Goal: Use online tool/utility: Utilize a website feature to perform a specific function

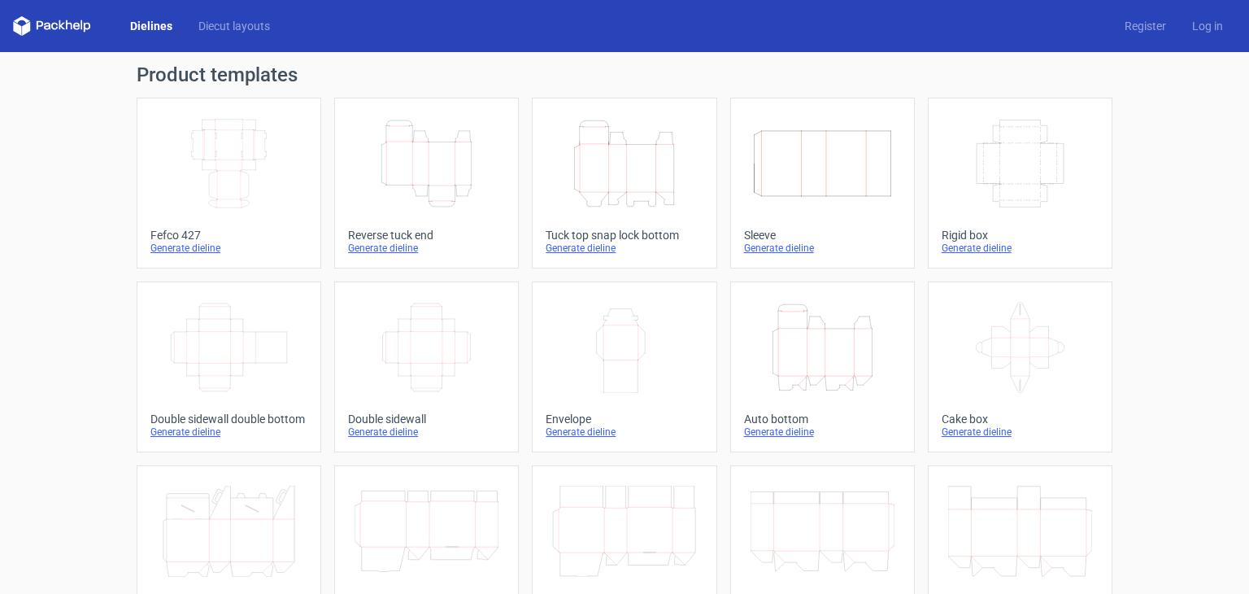
click at [979, 435] on div "Generate dieline" at bounding box center [1019, 431] width 157 height 13
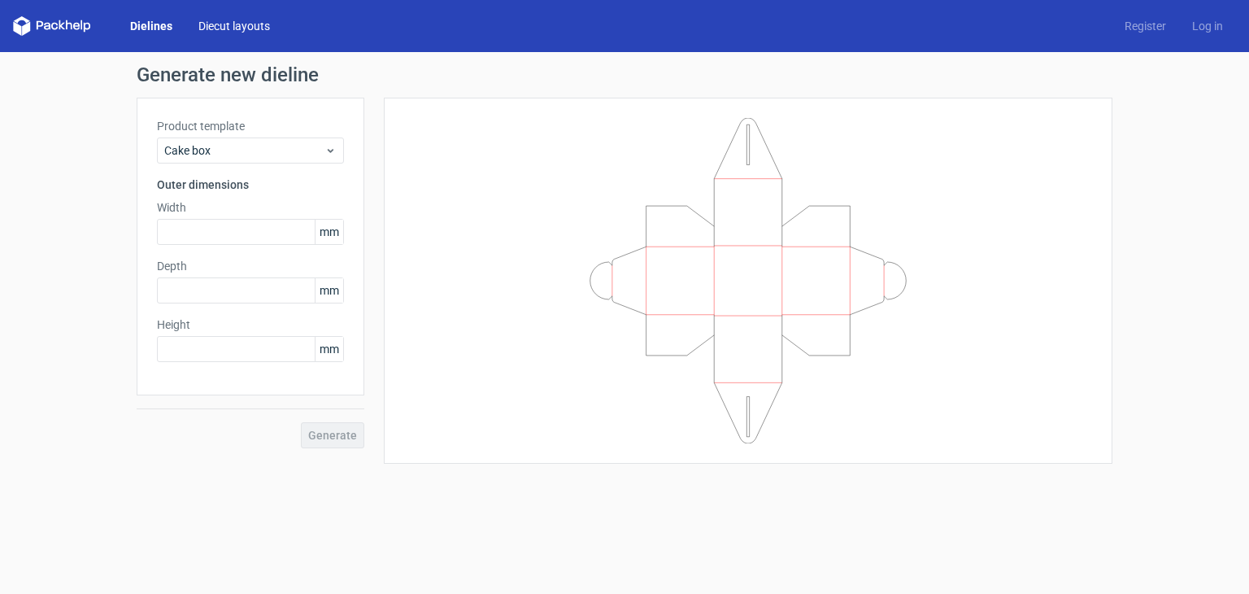
click at [224, 26] on link "Diecut layouts" at bounding box center [234, 26] width 98 height 16
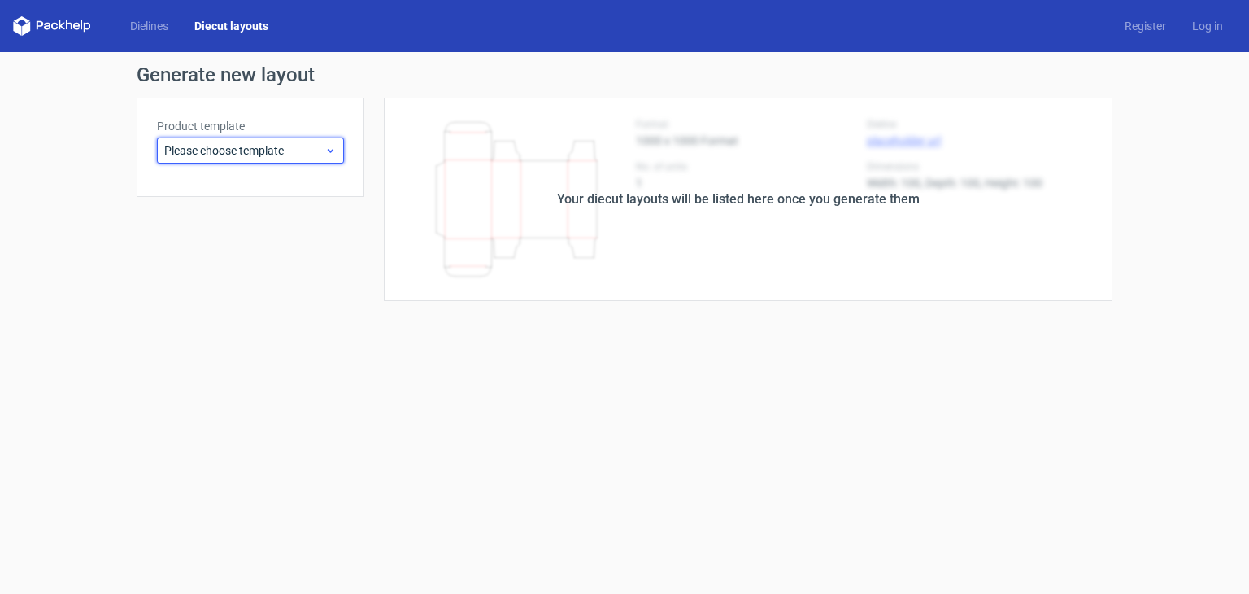
click at [262, 147] on span "Please choose template" at bounding box center [244, 150] width 160 height 16
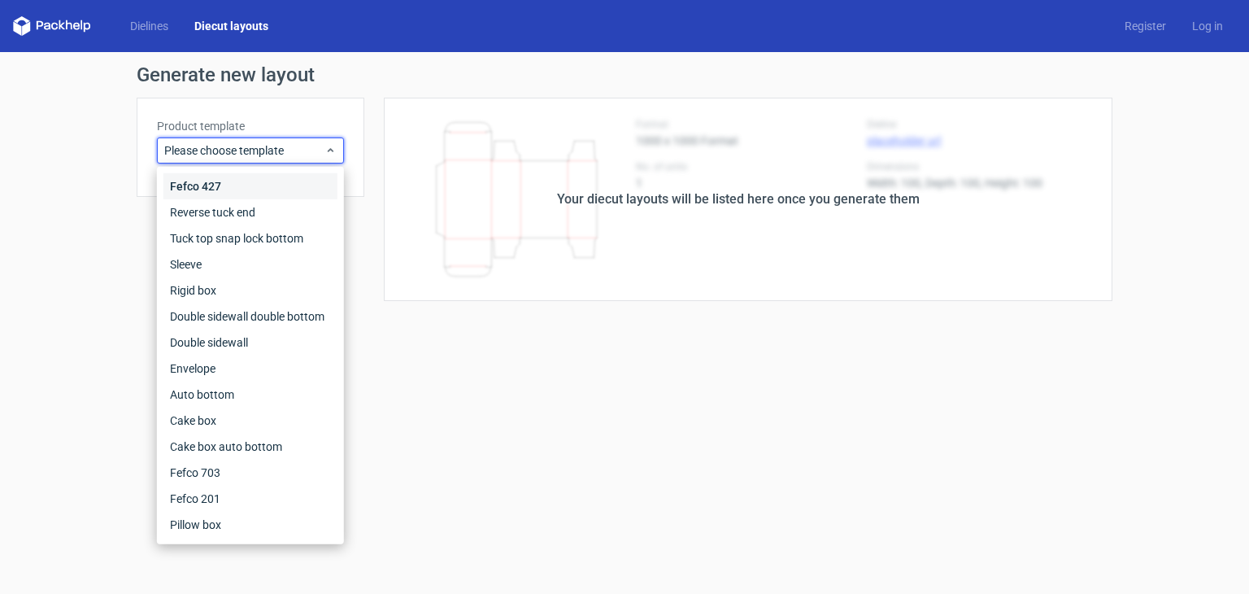
click at [231, 188] on div "Fefco 427" at bounding box center [250, 186] width 174 height 26
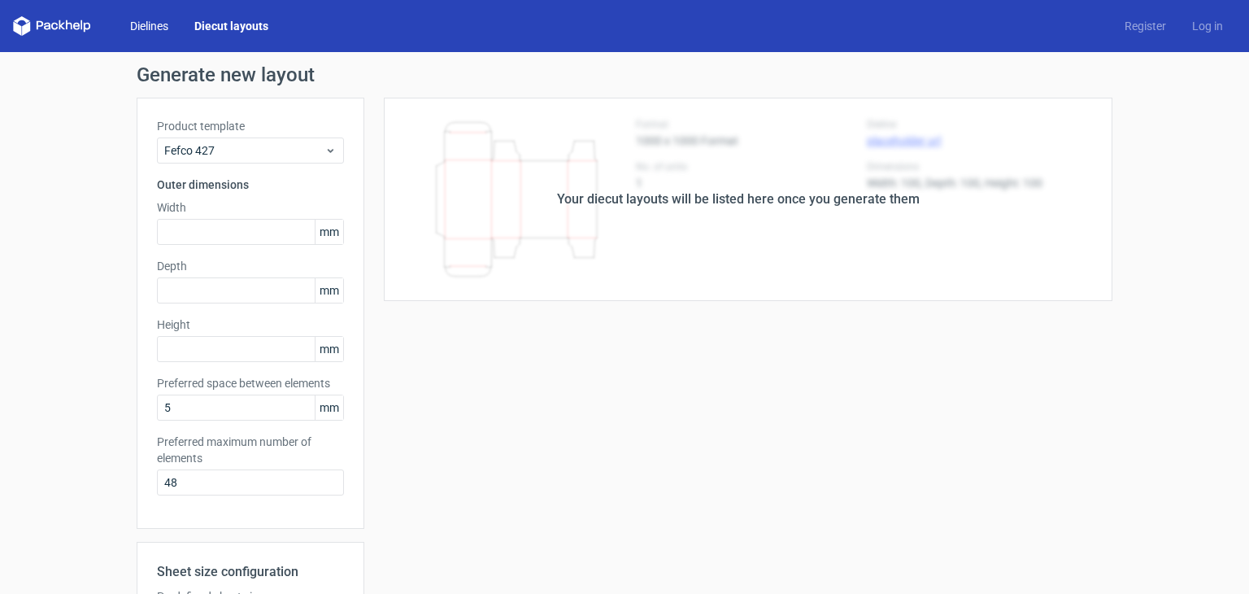
click at [168, 24] on link "Dielines" at bounding box center [149, 26] width 64 height 16
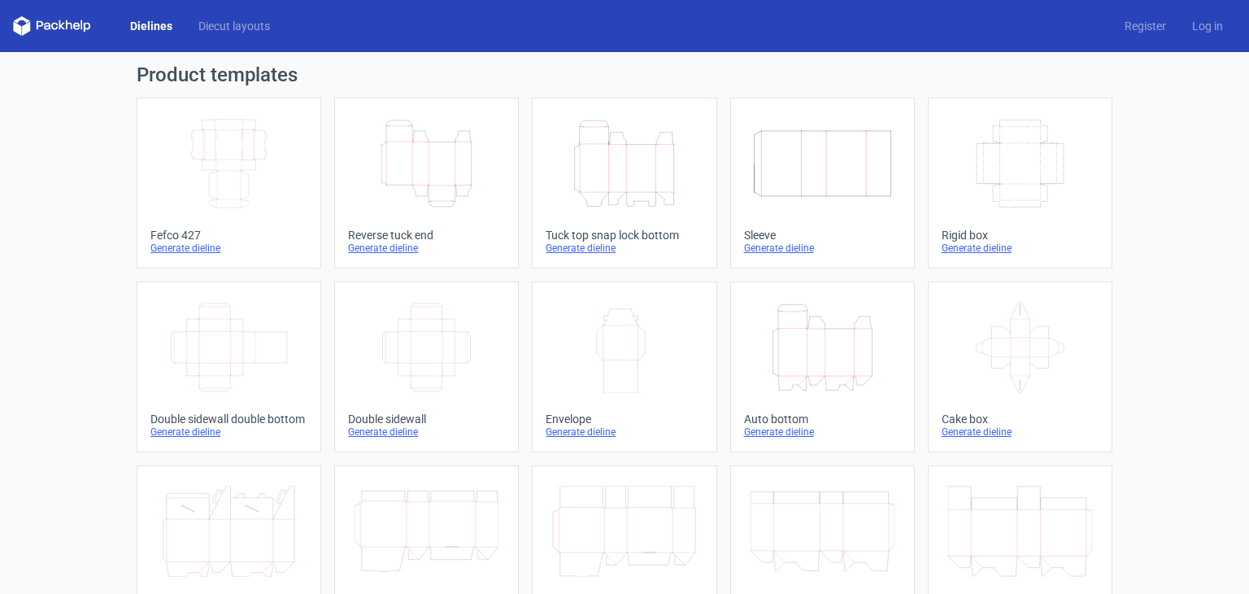
click at [440, 211] on div "Height Depth Width" at bounding box center [426, 163] width 157 height 104
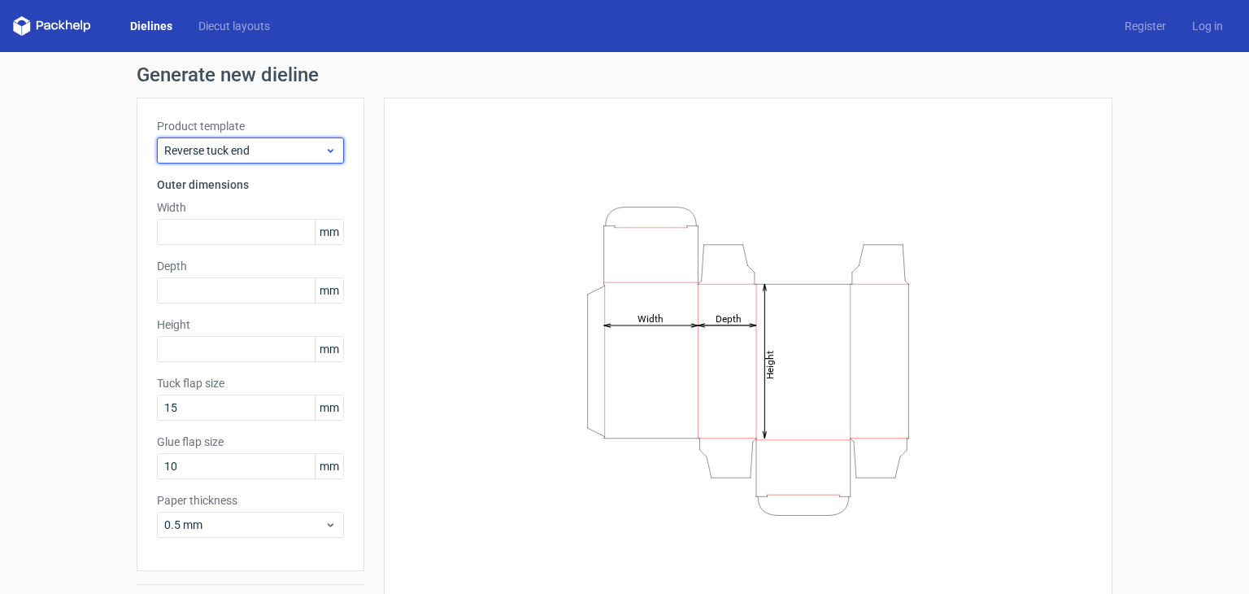
click at [278, 154] on span "Reverse tuck end" at bounding box center [244, 150] width 160 height 16
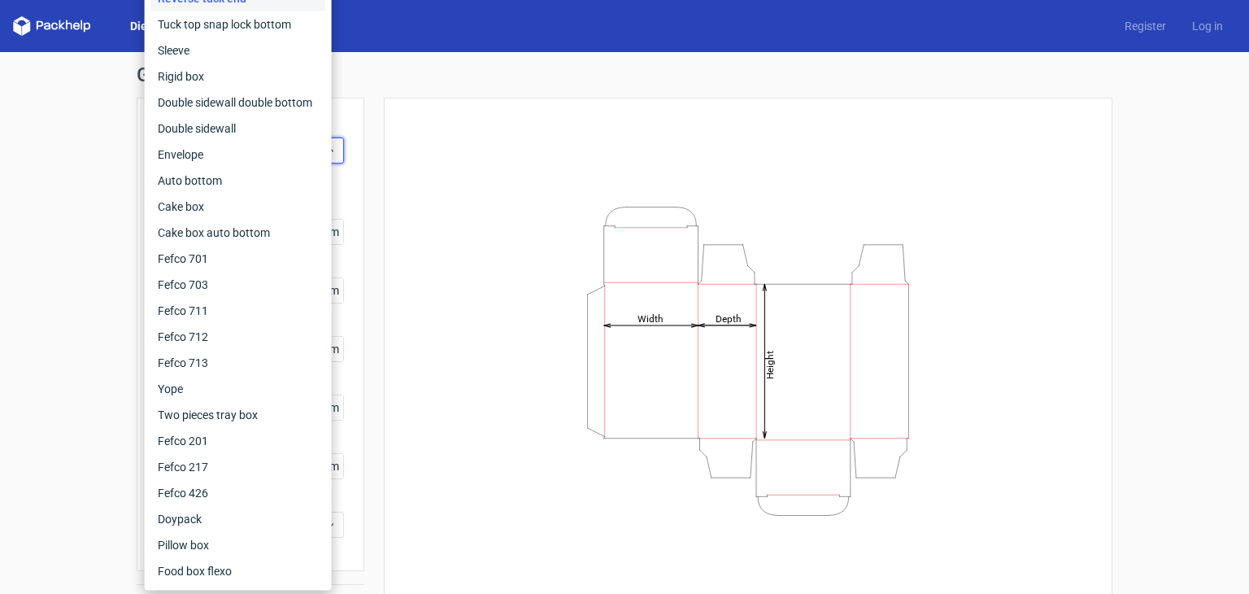
click at [558, 163] on div "Height Depth Width" at bounding box center [748, 360] width 688 height 485
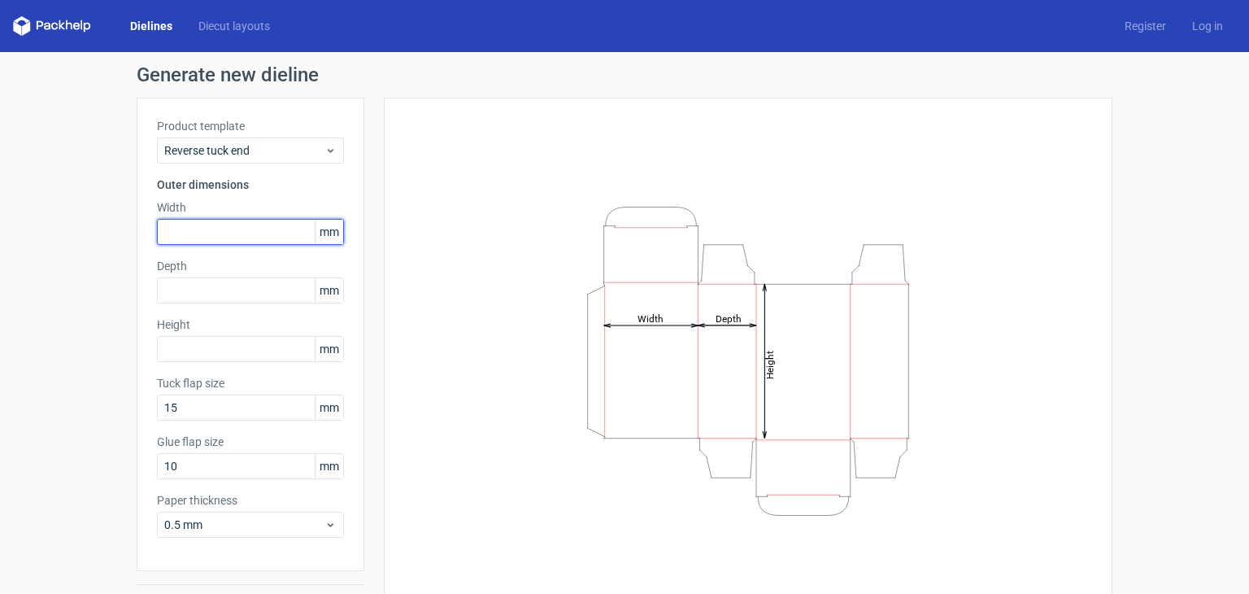
click at [270, 241] on input "text" at bounding box center [250, 232] width 187 height 26
type input "250"
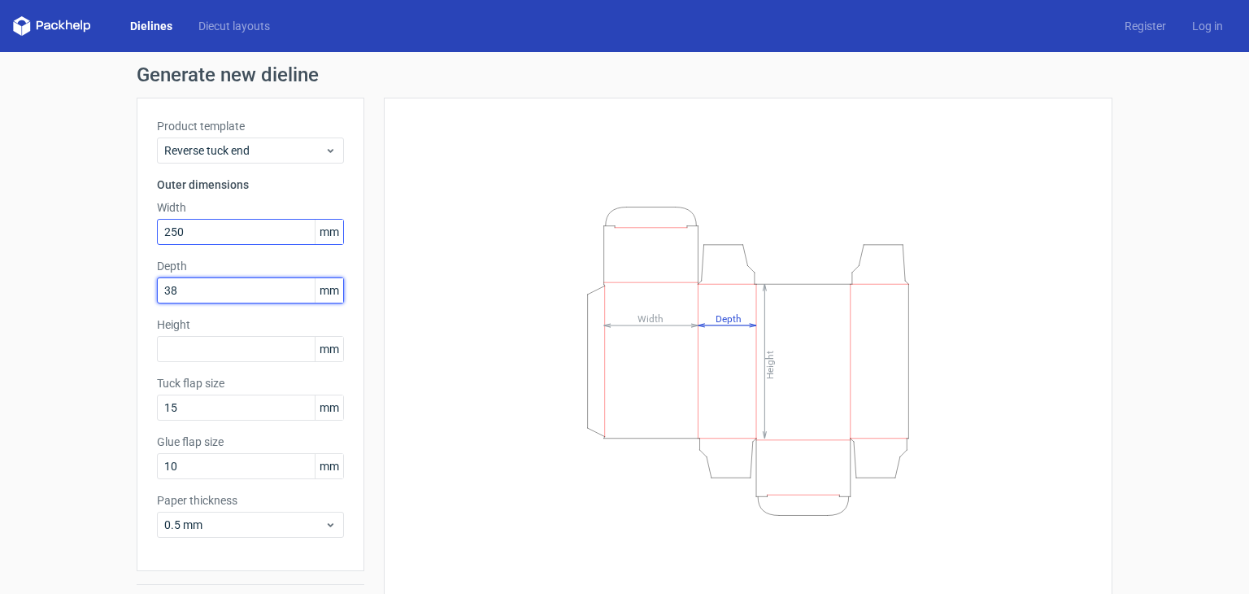
type input "38"
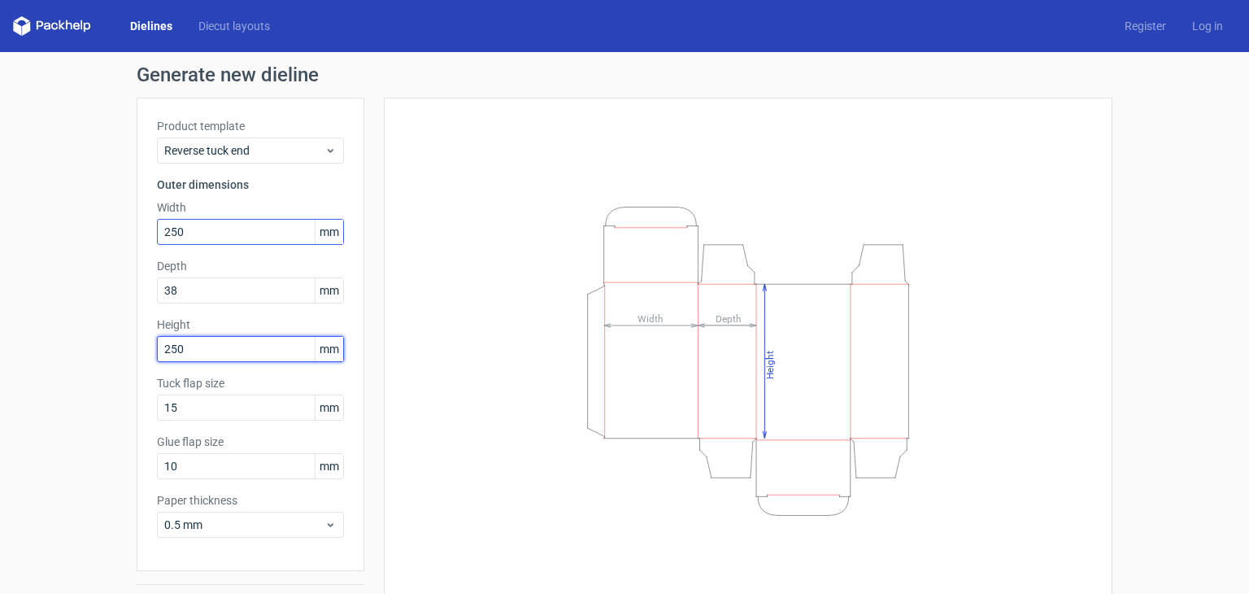
type input "250"
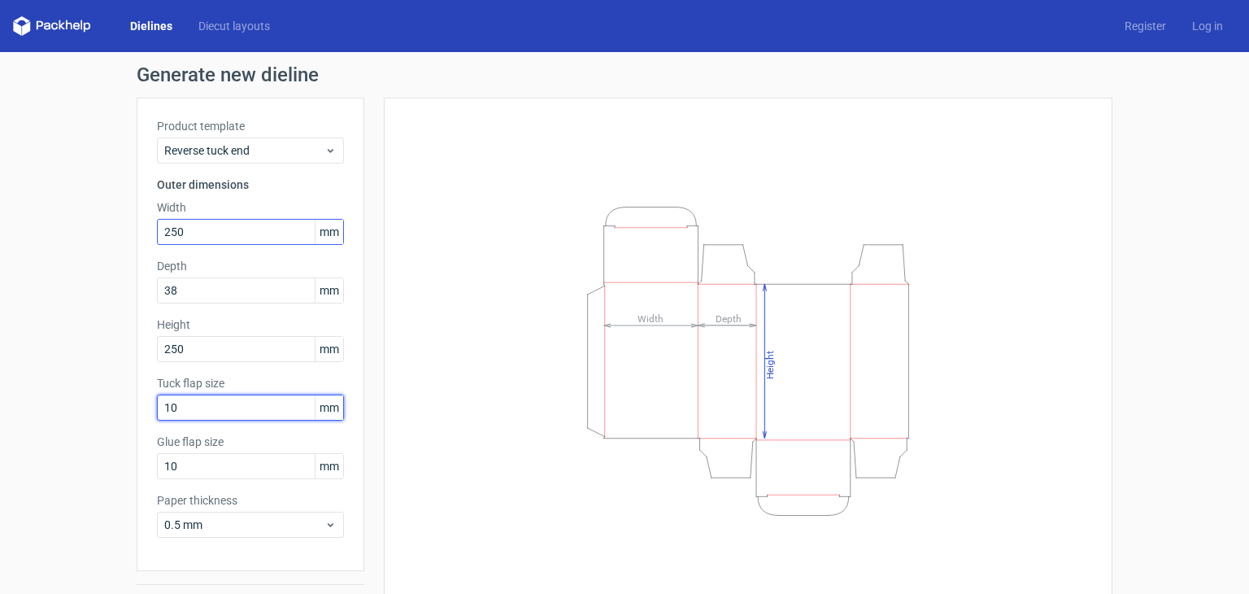
type input "10"
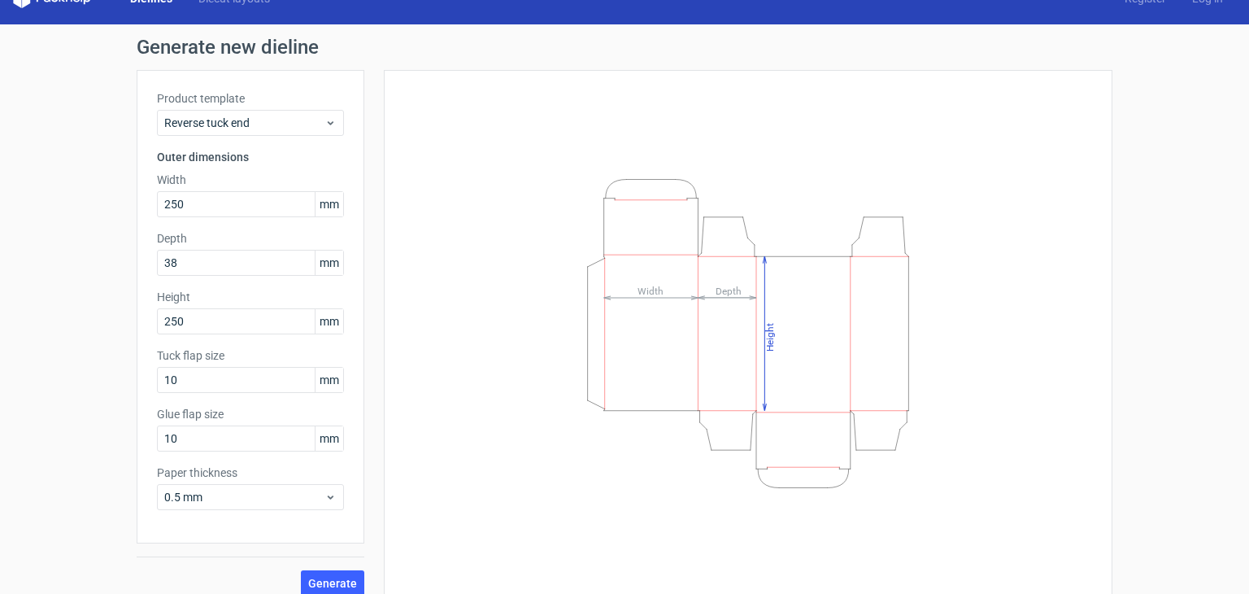
scroll to position [42, 0]
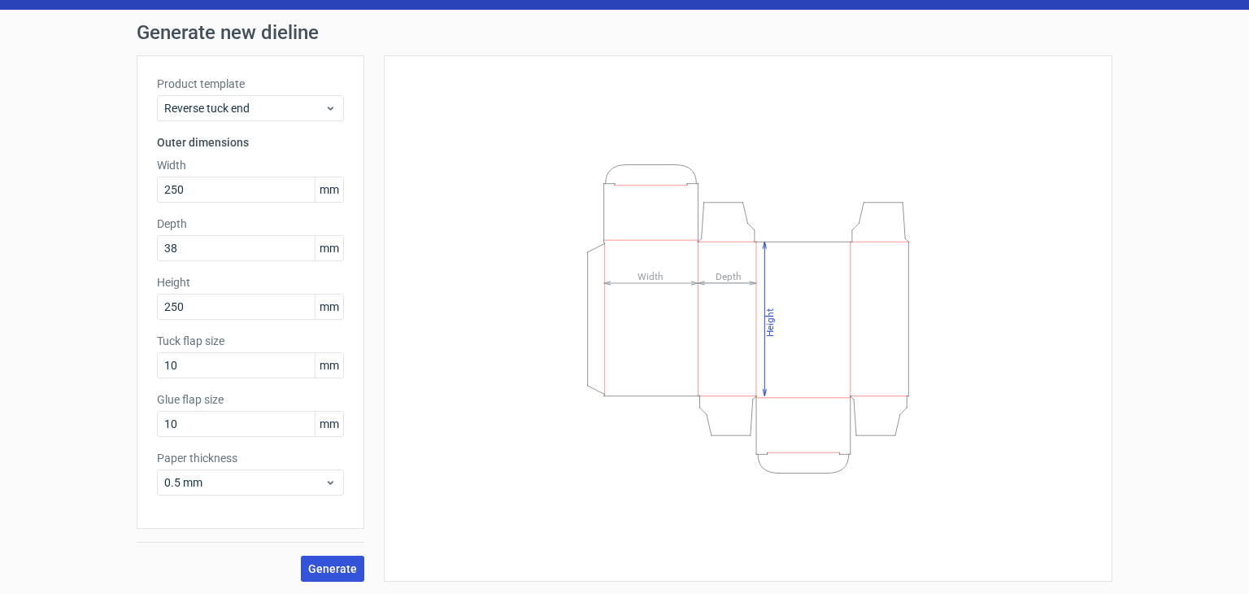
click at [333, 575] on button "Generate" at bounding box center [332, 568] width 63 height 26
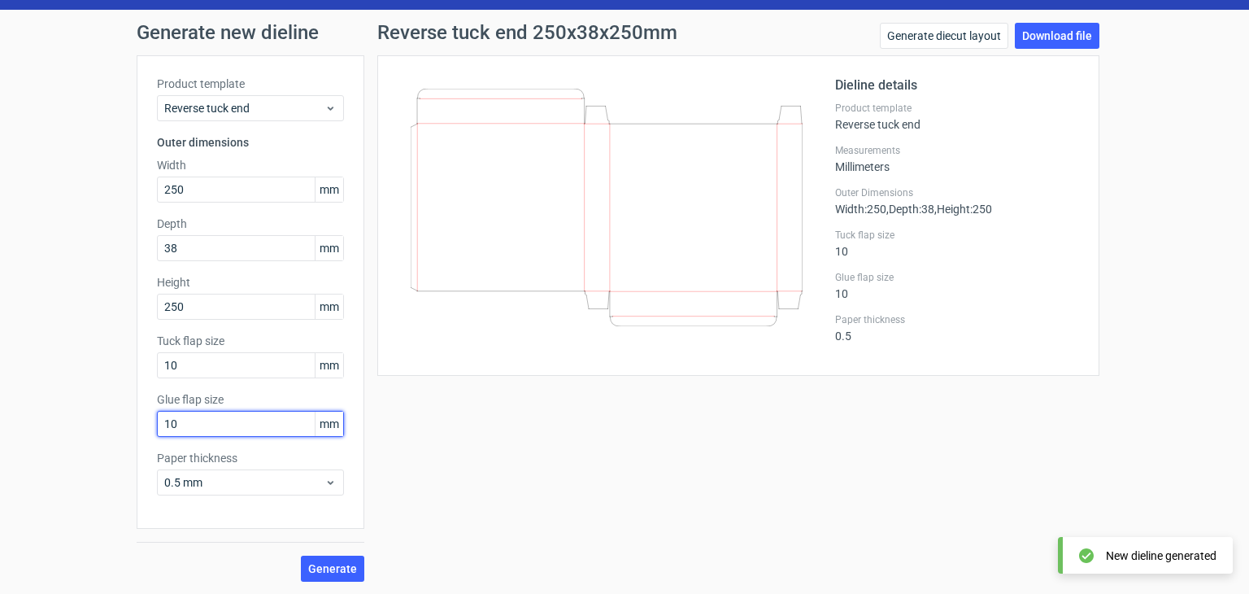
click at [190, 420] on input "10" at bounding box center [250, 424] width 187 height 26
type input "15"
click at [301, 555] on button "Generate" at bounding box center [332, 568] width 63 height 26
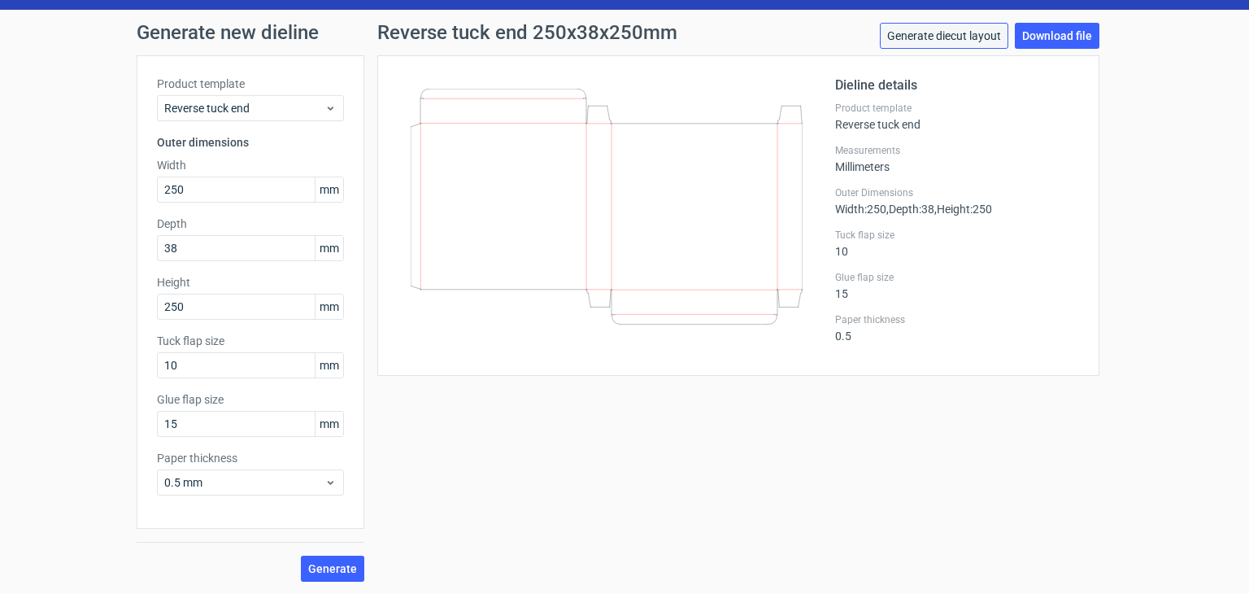
click at [970, 37] on link "Generate diecut layout" at bounding box center [944, 36] width 128 height 26
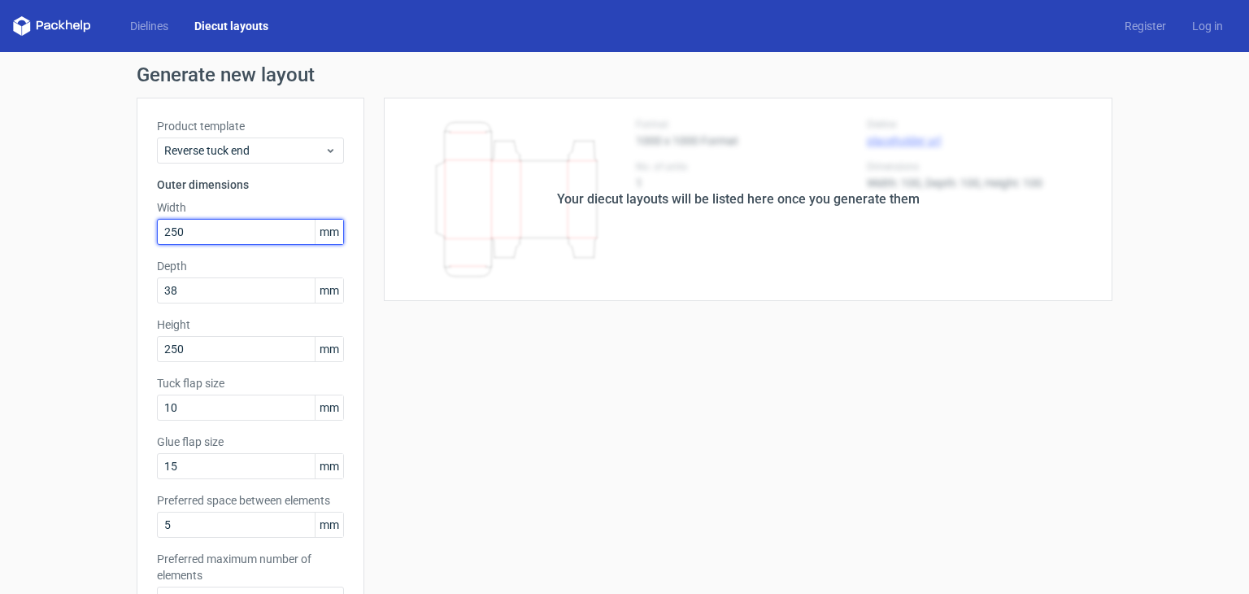
click at [253, 231] on input "250" at bounding box center [250, 232] width 187 height 26
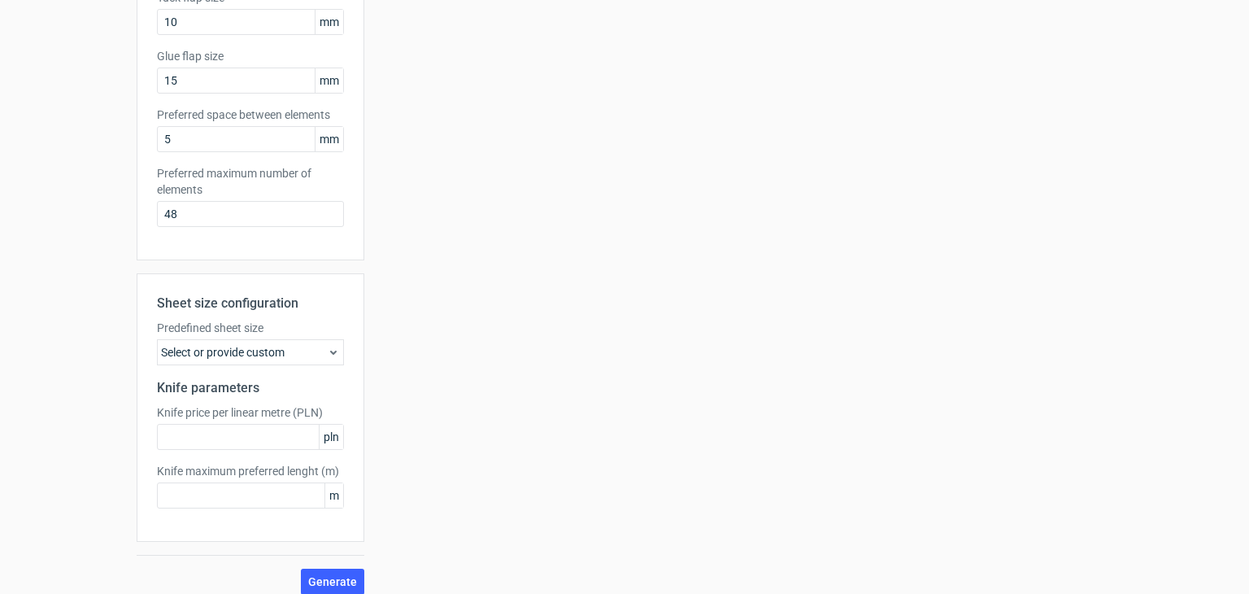
scroll to position [398, 0]
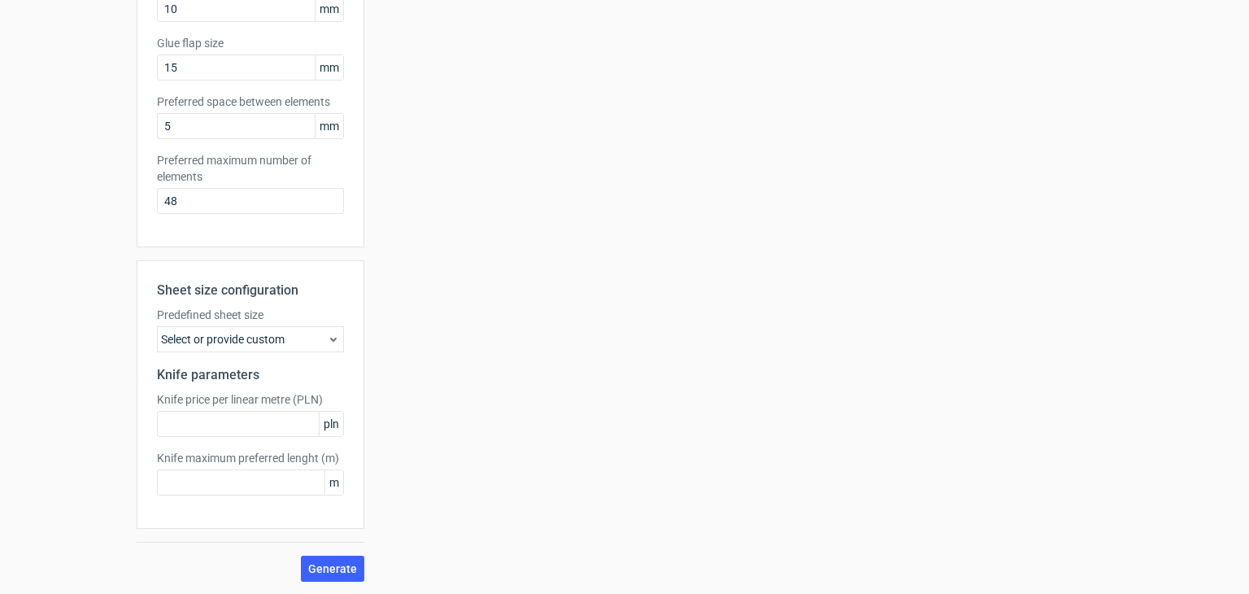
click at [276, 342] on div "Select or provide custom" at bounding box center [250, 339] width 187 height 26
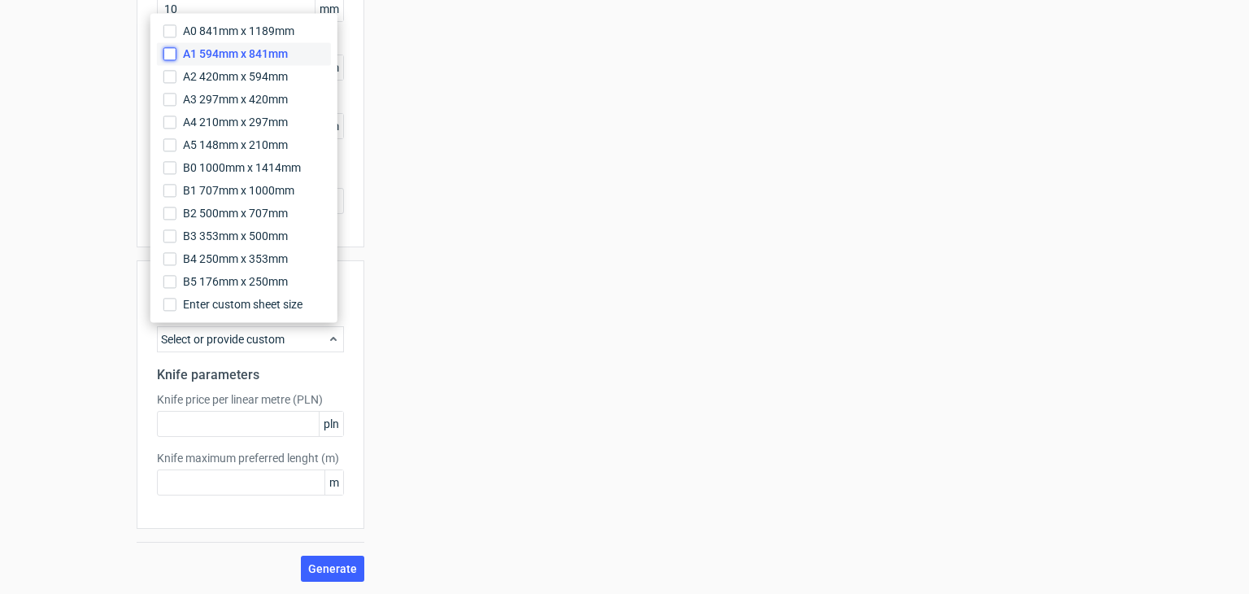
click at [169, 53] on input "A1 594mm x 841mm" at bounding box center [169, 53] width 13 height 13
click at [328, 573] on button "Generate" at bounding box center [332, 568] width 63 height 26
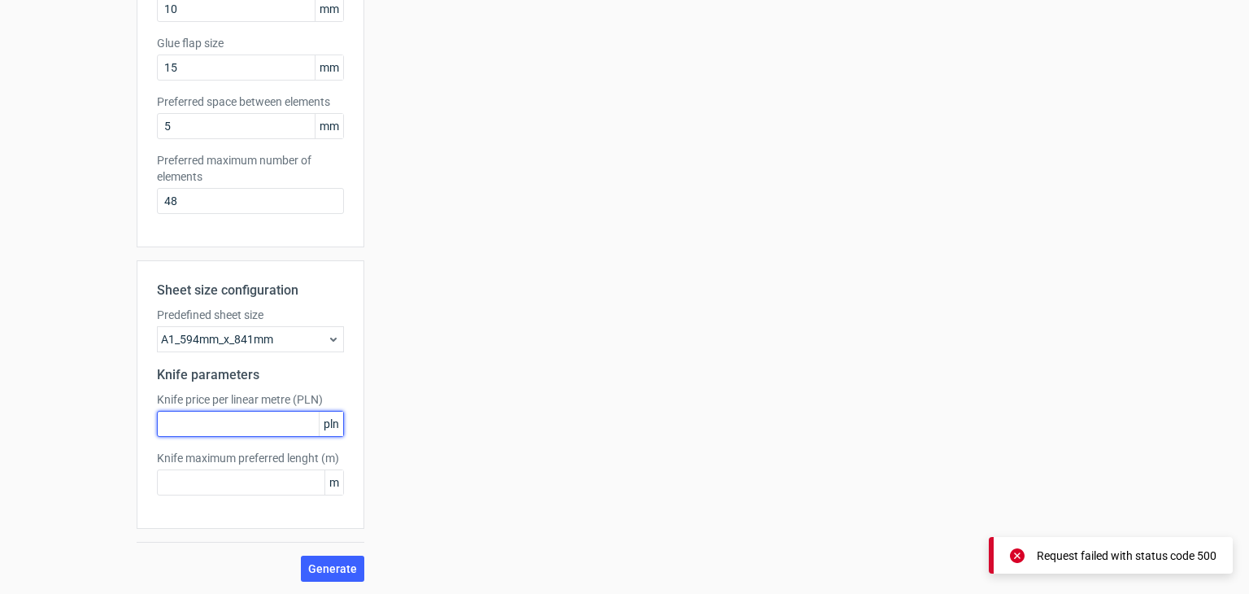
click at [253, 430] on input "text" at bounding box center [250, 424] width 187 height 26
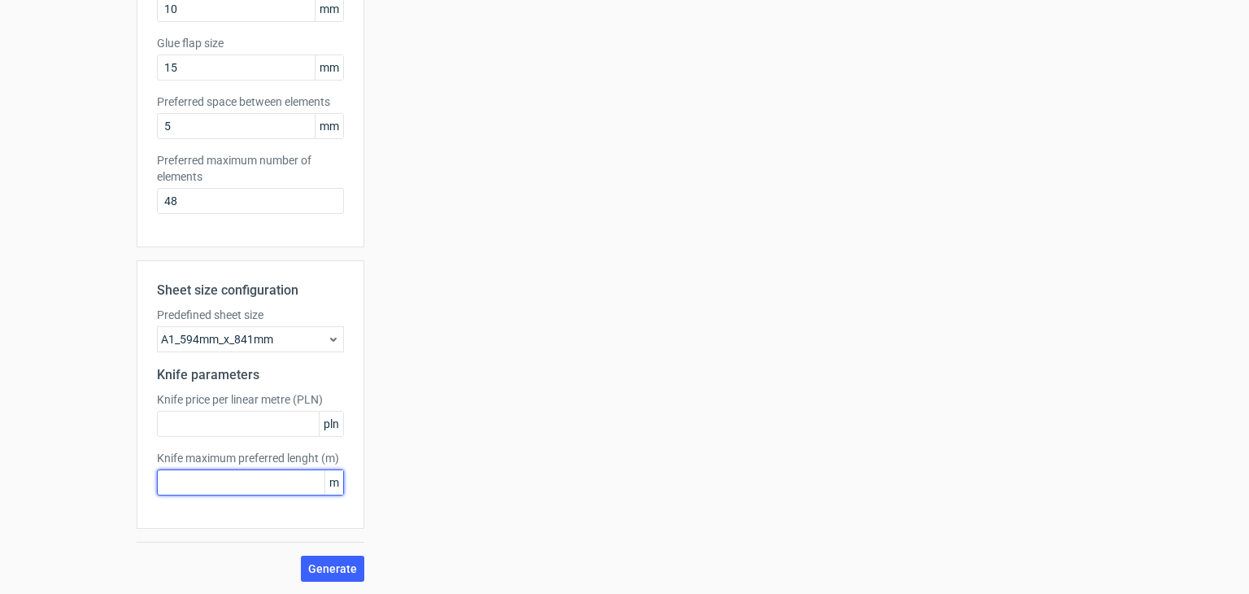
click at [247, 471] on input "text" at bounding box center [250, 482] width 187 height 26
type input "43"
click at [202, 428] on input "text" at bounding box center [250, 424] width 187 height 26
click at [301, 555] on button "Generate" at bounding box center [332, 568] width 63 height 26
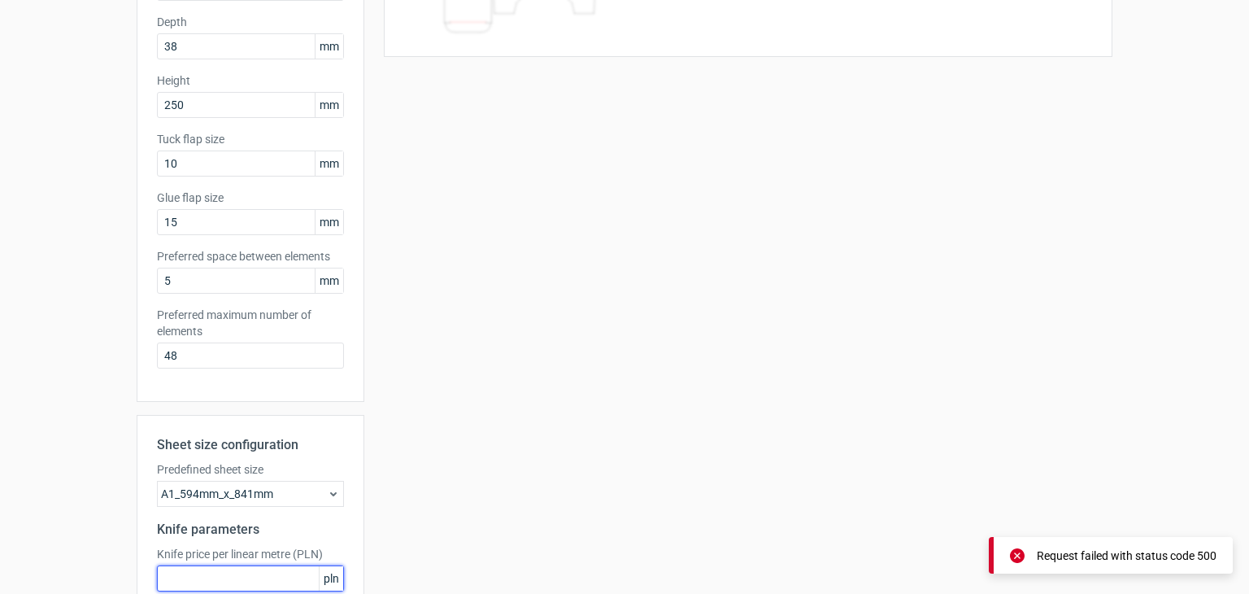
scroll to position [325, 0]
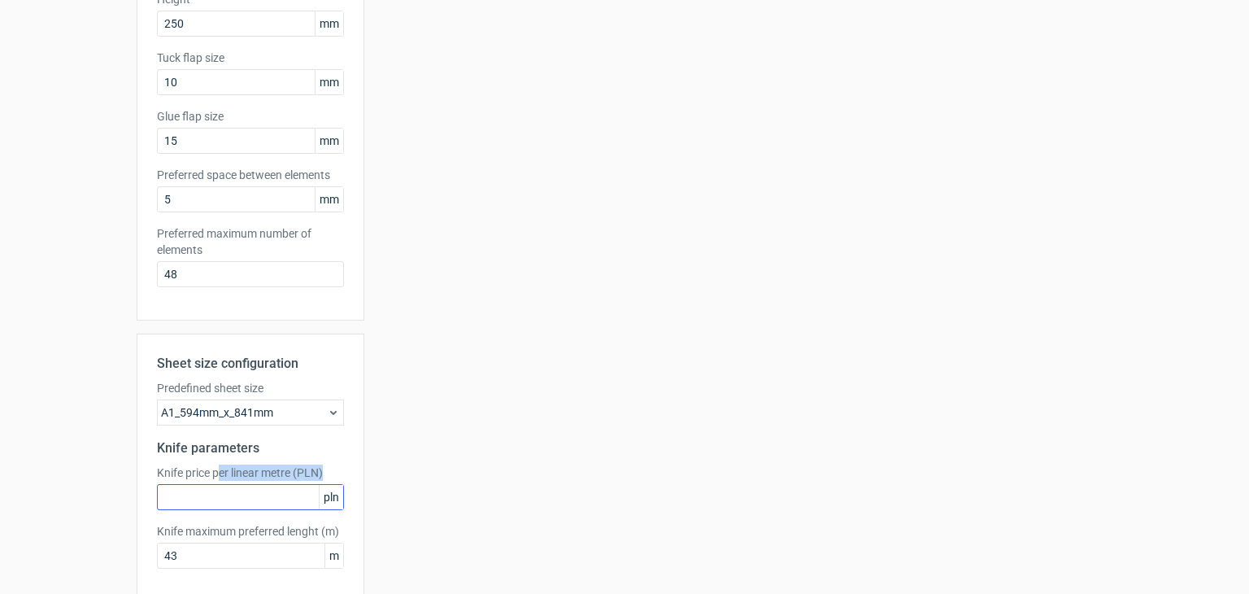
click at [211, 482] on div "Knife price per linear metre (PLN) pln" at bounding box center [250, 487] width 187 height 46
click at [202, 505] on input "text" at bounding box center [250, 497] width 187 height 26
type input "2"
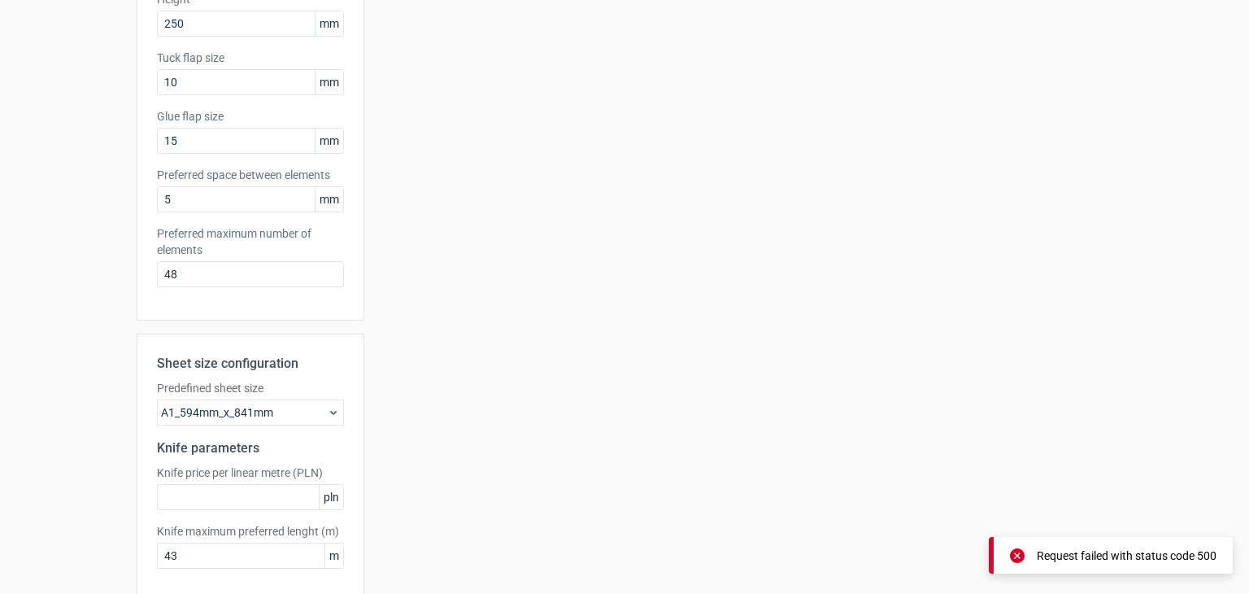
click at [322, 501] on span "pln" at bounding box center [331, 497] width 24 height 24
click at [327, 415] on icon at bounding box center [333, 412] width 13 height 13
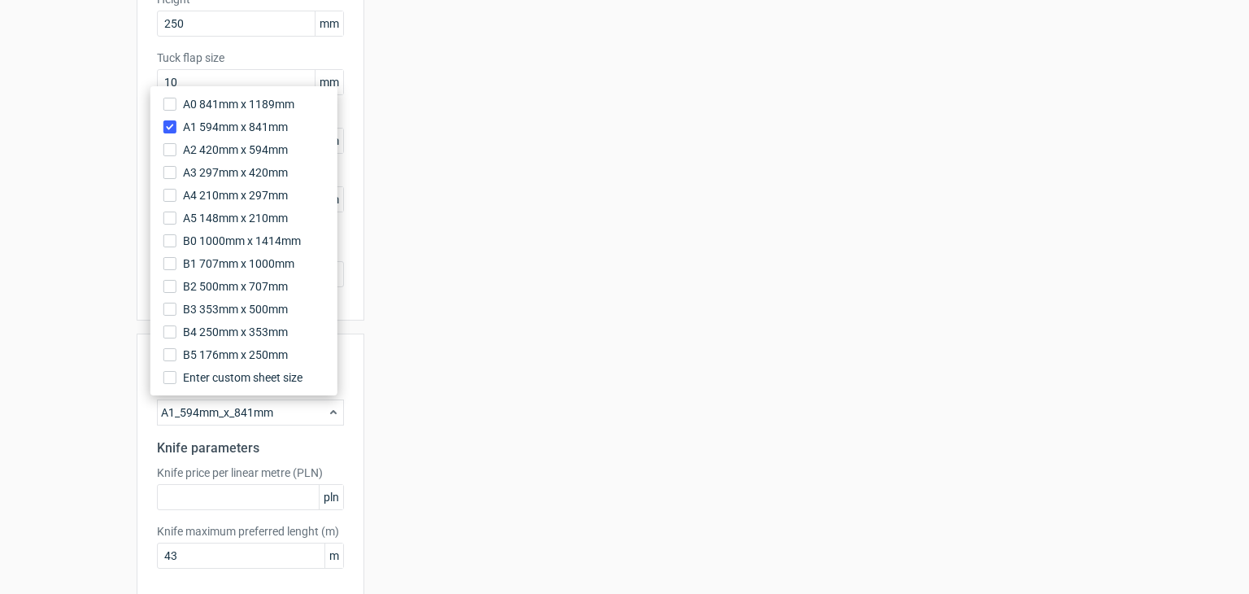
scroll to position [398, 0]
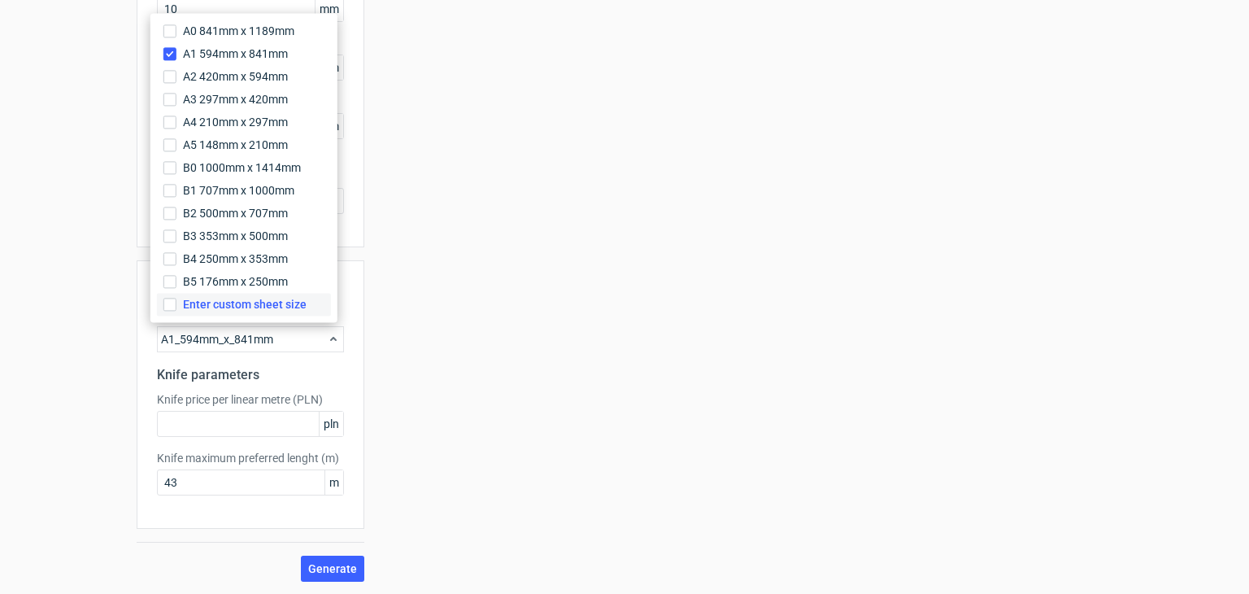
click at [289, 302] on span "Enter custom sheet size" at bounding box center [245, 304] width 124 height 16
click at [176, 302] on input "Enter custom sheet size" at bounding box center [169, 304] width 13 height 13
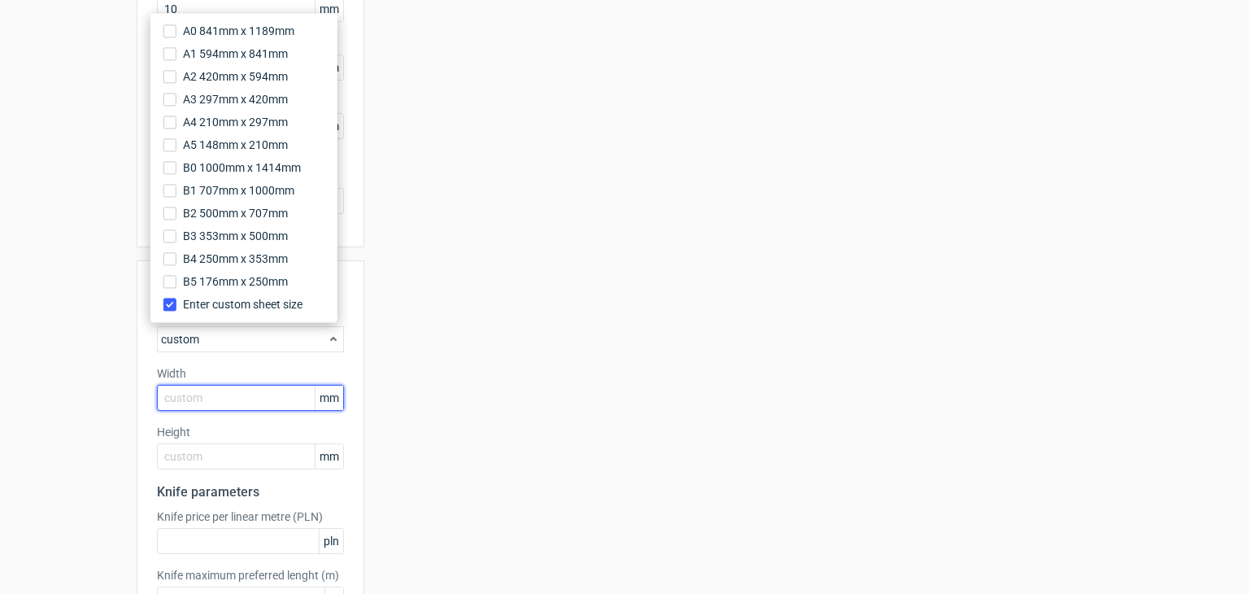
click at [245, 389] on input "text" at bounding box center [250, 398] width 187 height 26
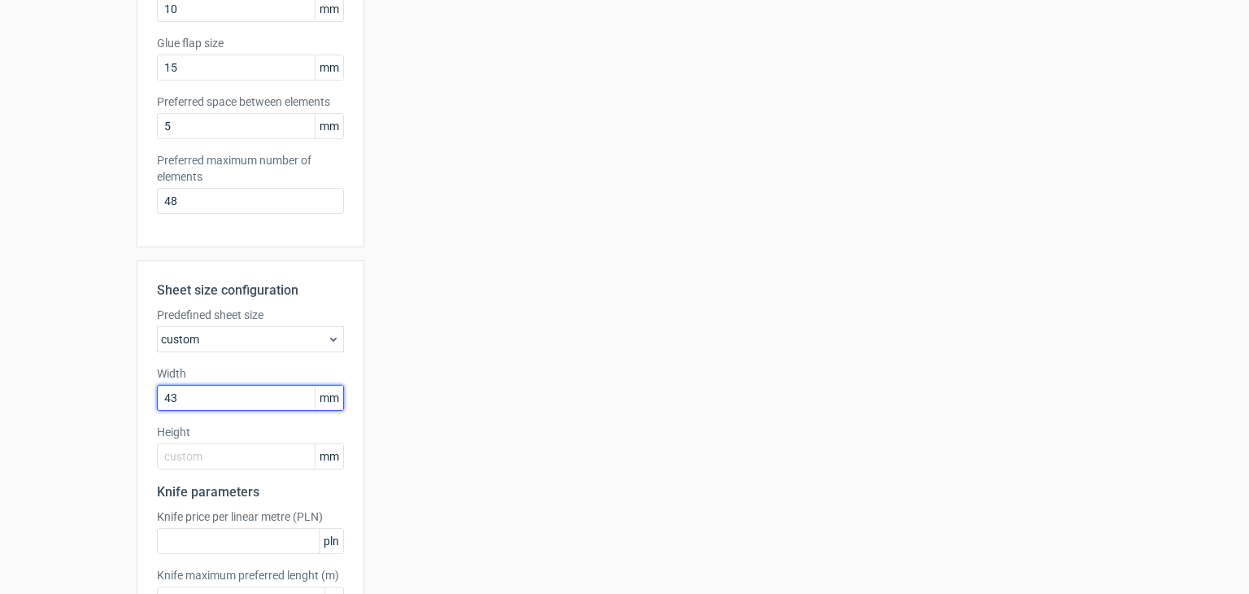
type input "4"
click at [294, 343] on div "custom" at bounding box center [250, 339] width 187 height 26
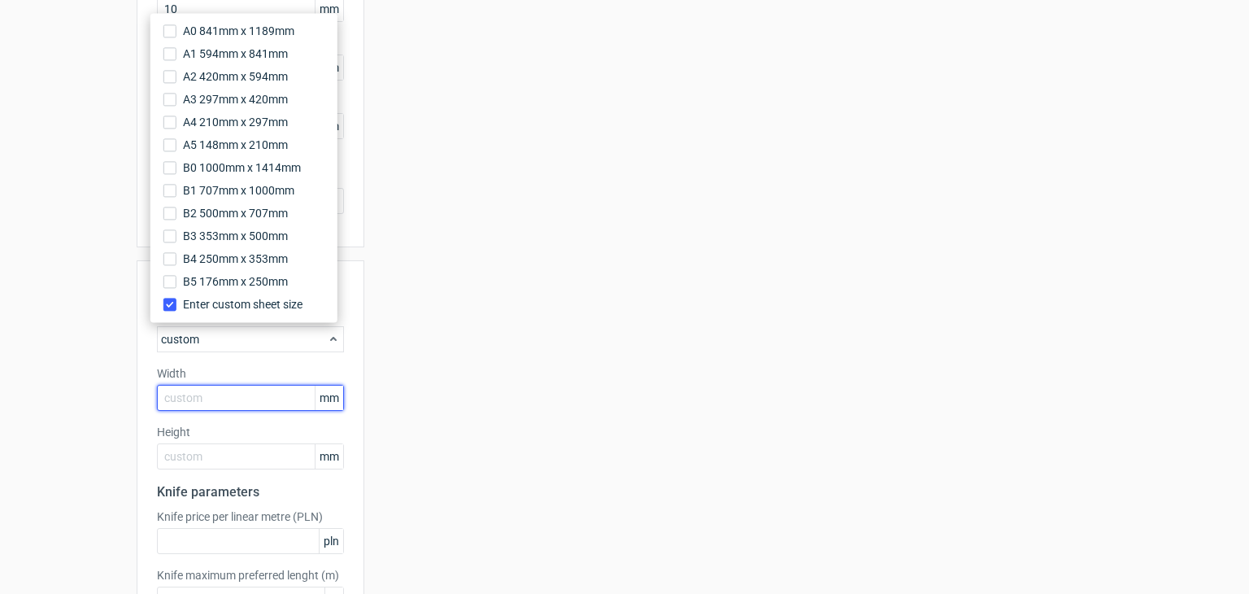
click at [254, 398] on input "text" at bounding box center [250, 398] width 187 height 26
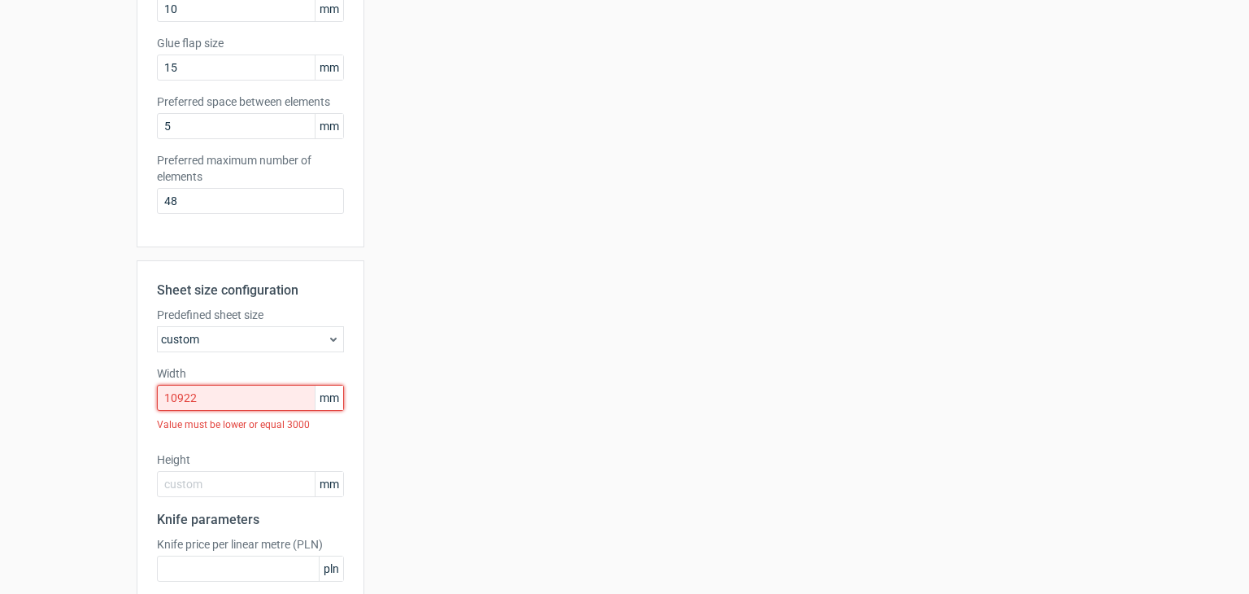
click at [254, 398] on input "10922" at bounding box center [250, 398] width 187 height 26
drag, startPoint x: 178, startPoint y: 402, endPoint x: 193, endPoint y: 403, distance: 14.7
click at [179, 402] on input "10922" at bounding box center [250, 398] width 187 height 26
click at [185, 398] on input "10922" at bounding box center [250, 398] width 187 height 26
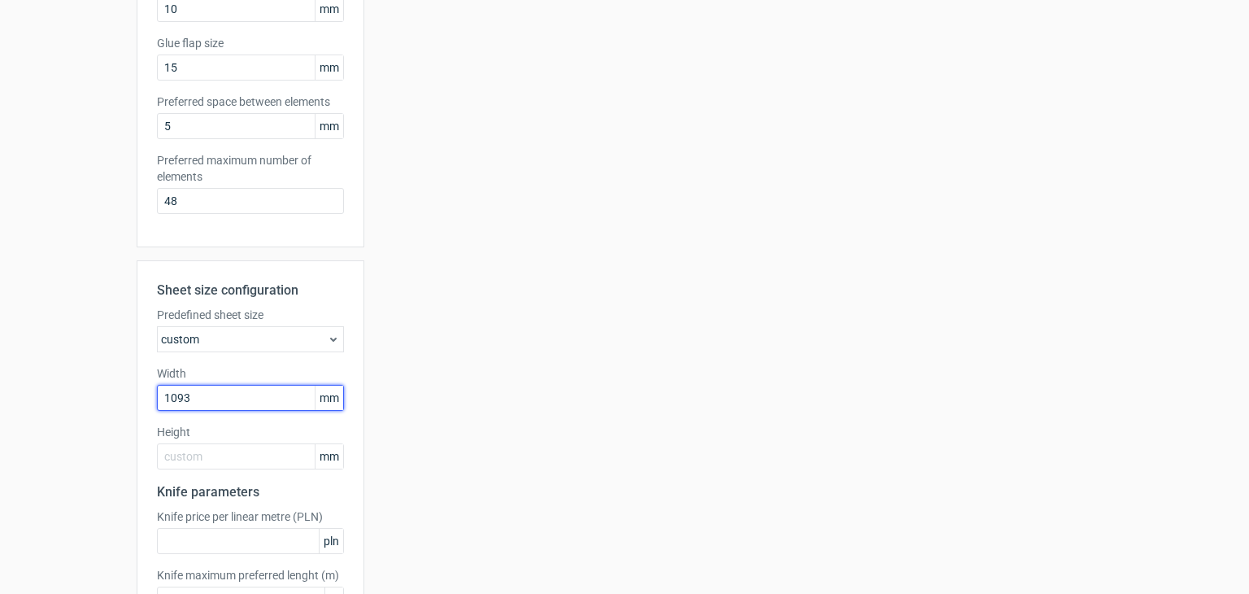
type input "1093"
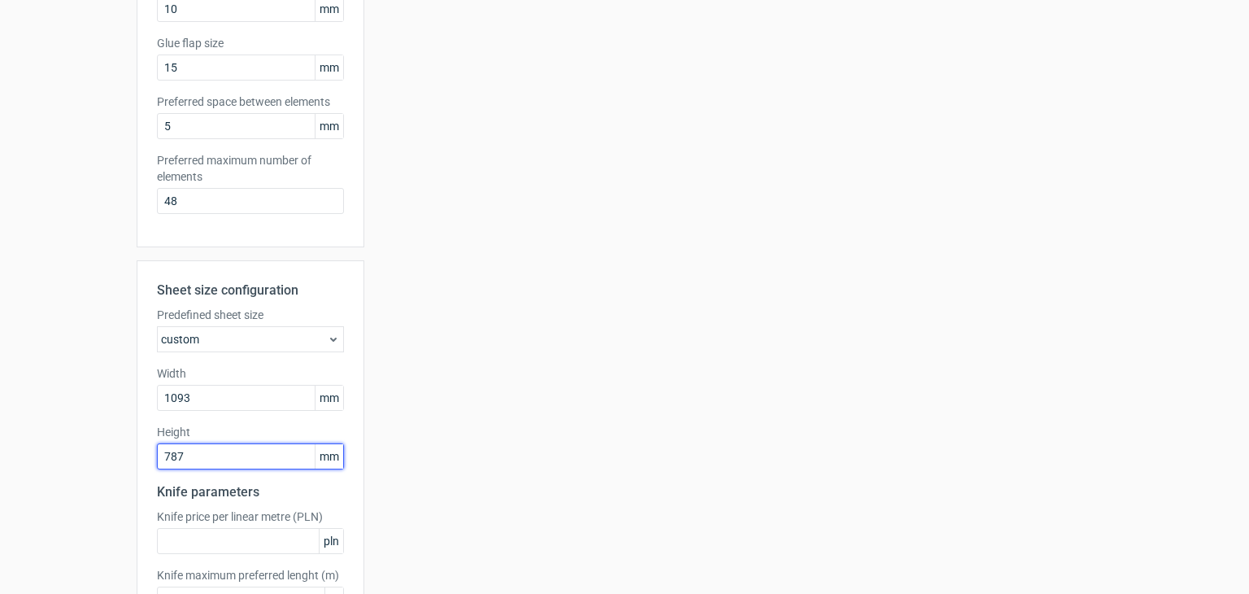
type input "787"
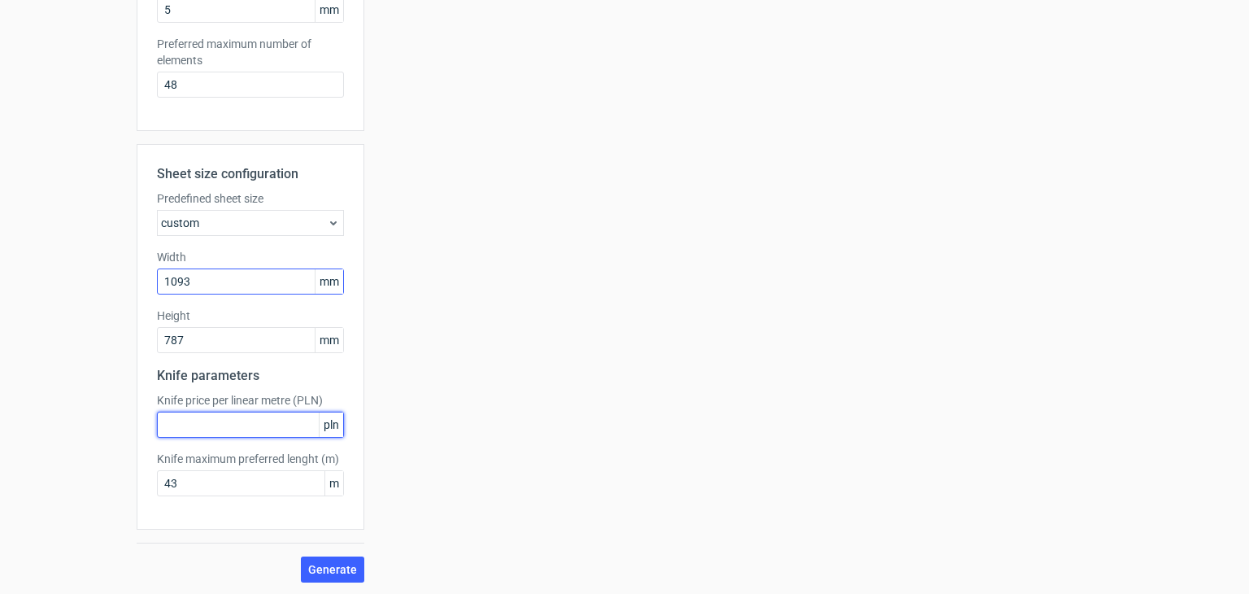
scroll to position [515, 0]
click at [215, 416] on input "text" at bounding box center [250, 424] width 187 height 26
type input "10"
click at [324, 557] on button "Generate" at bounding box center [332, 568] width 63 height 26
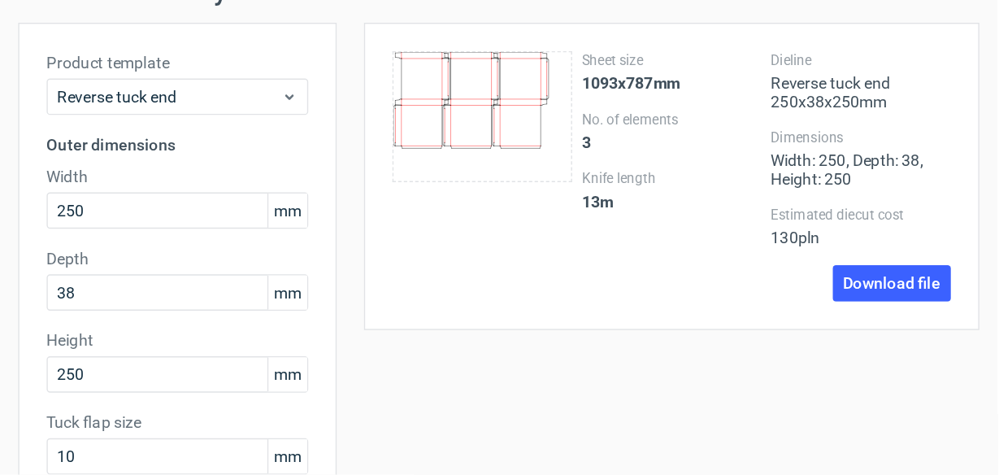
scroll to position [81, 0]
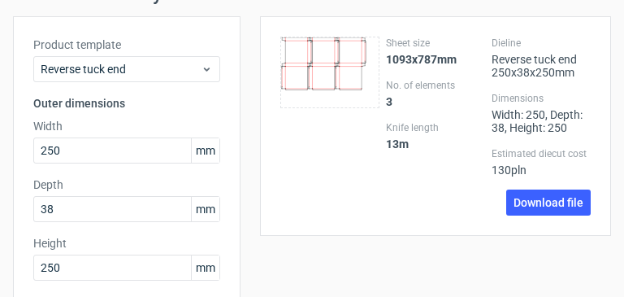
click at [329, 83] on icon at bounding box center [329, 73] width 99 height 72
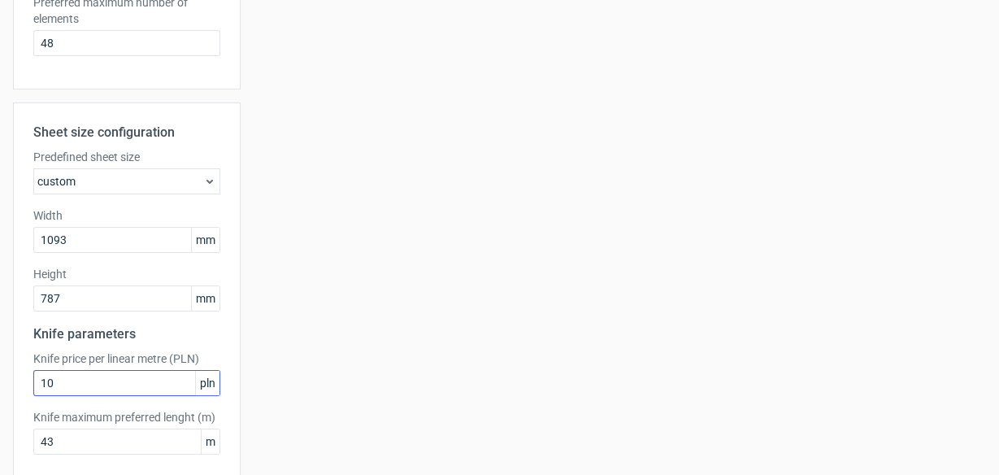
scroll to position [633, 0]
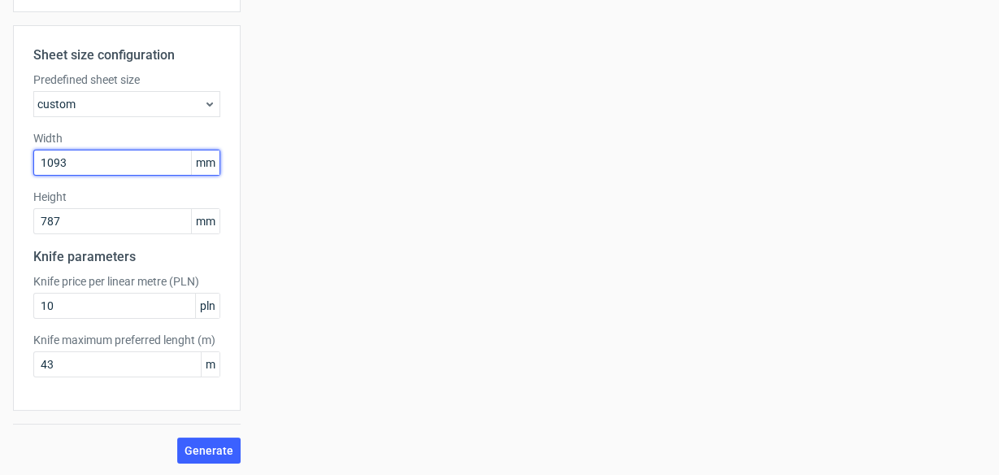
drag, startPoint x: 130, startPoint y: 162, endPoint x: 4, endPoint y: 169, distance: 126.2
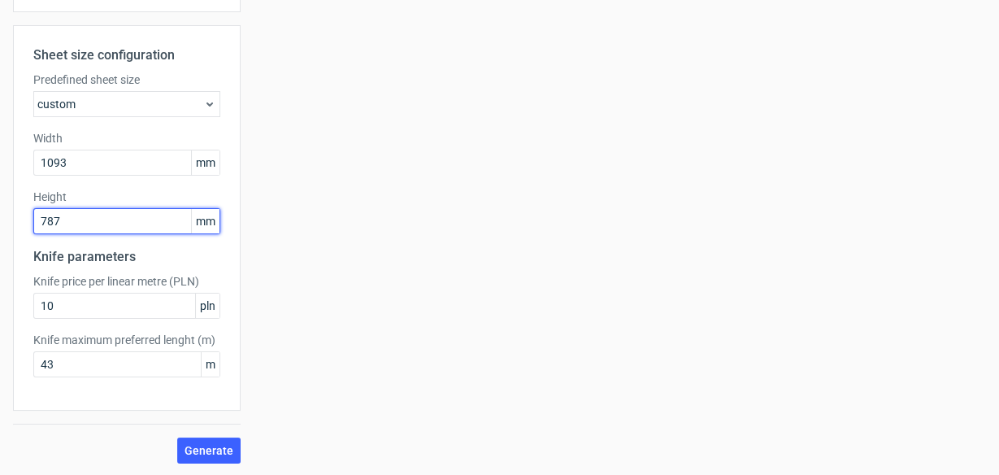
drag, startPoint x: 85, startPoint y: 215, endPoint x: 0, endPoint y: 225, distance: 86.0
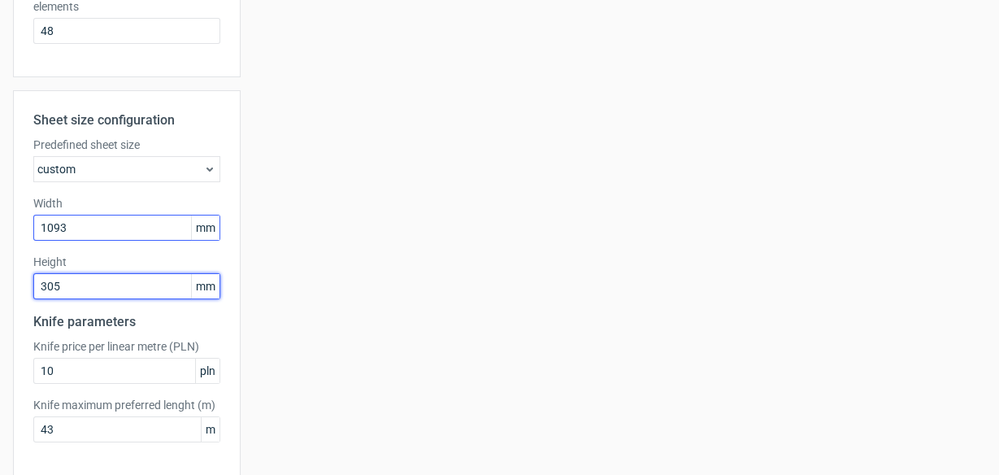
type input "305"
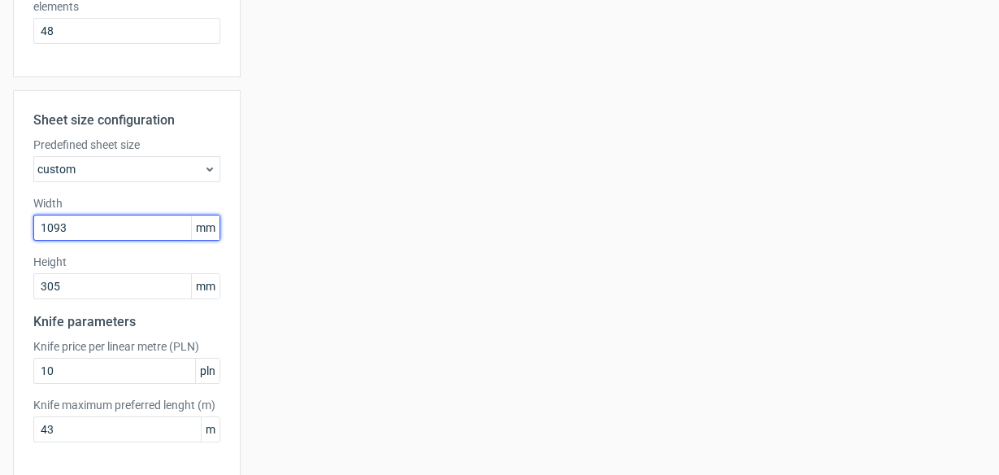
drag, startPoint x: 58, startPoint y: 233, endPoint x: 0, endPoint y: 245, distance: 58.8
click at [0, 245] on div "Generate new layout Product template Reverse tuck end Outer dimensions Width 25…" at bounding box center [499, 13] width 999 height 1058
type input "3"
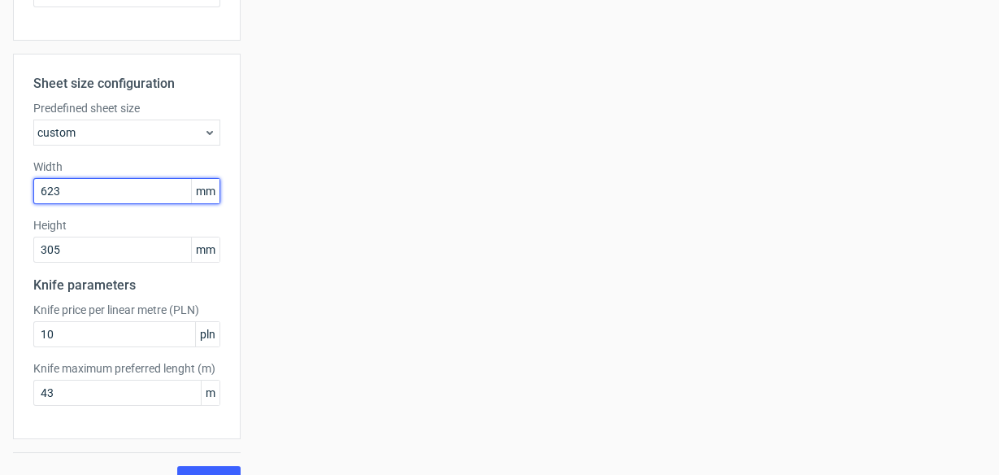
scroll to position [633, 0]
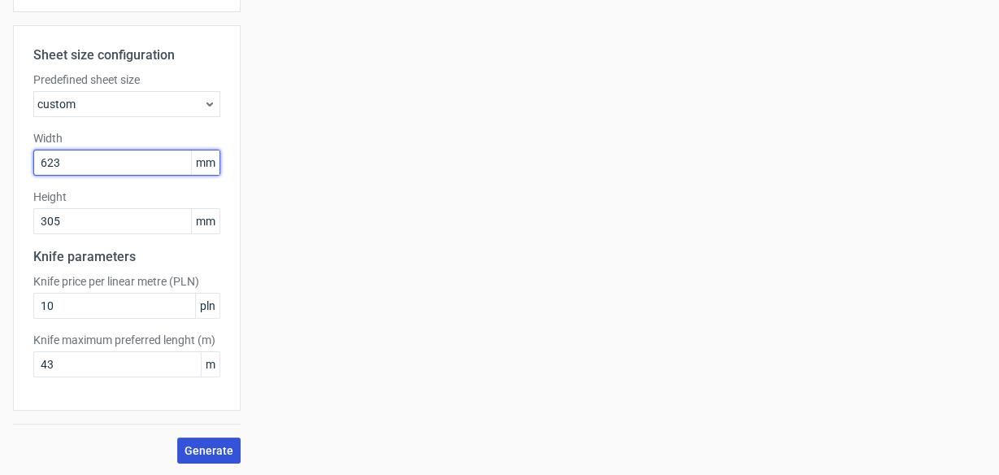
type input "623"
click at [220, 438] on button "Generate" at bounding box center [208, 450] width 63 height 26
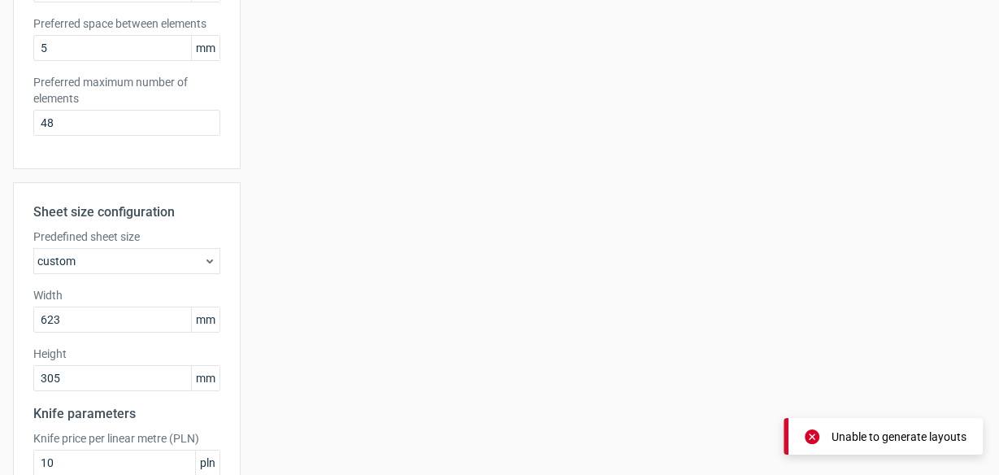
scroll to position [568, 0]
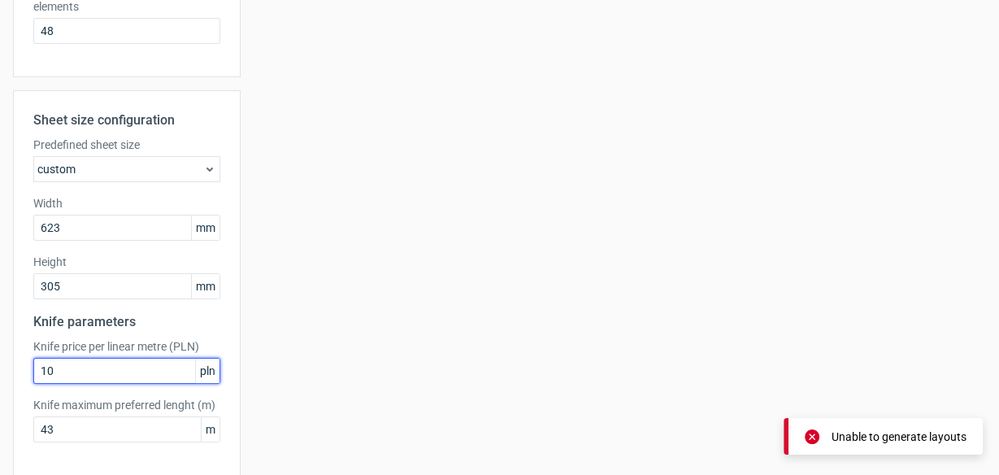
click at [0, 372] on div "Generate new layout Product template Reverse tuck end Outer dimensions Width 25…" at bounding box center [499, 13] width 999 height 1058
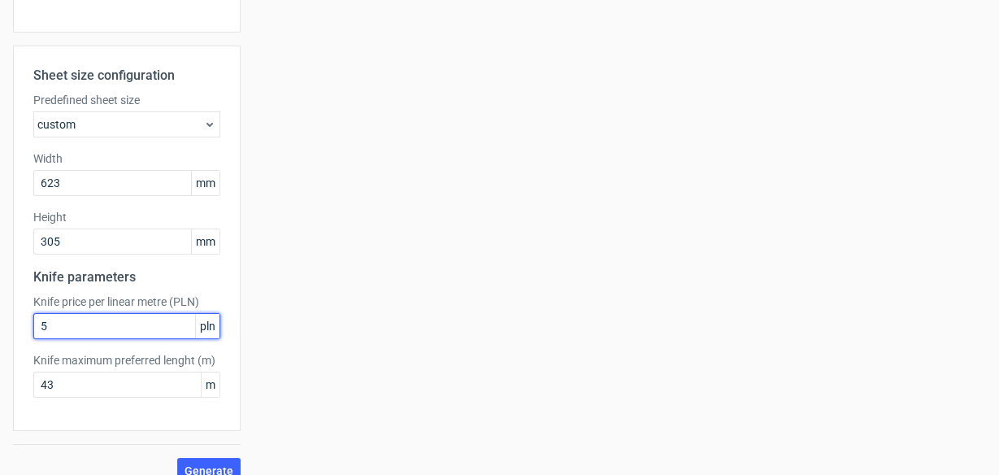
scroll to position [633, 0]
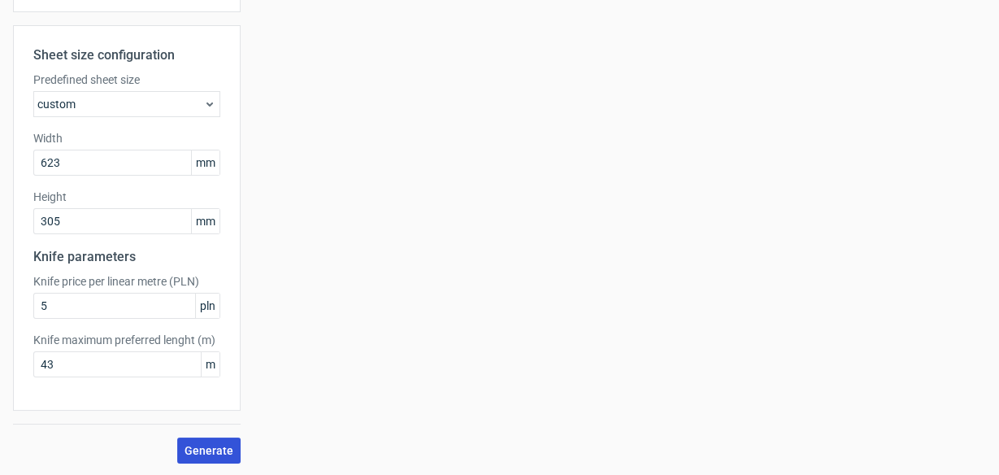
click at [215, 448] on span "Generate" at bounding box center [209, 450] width 49 height 11
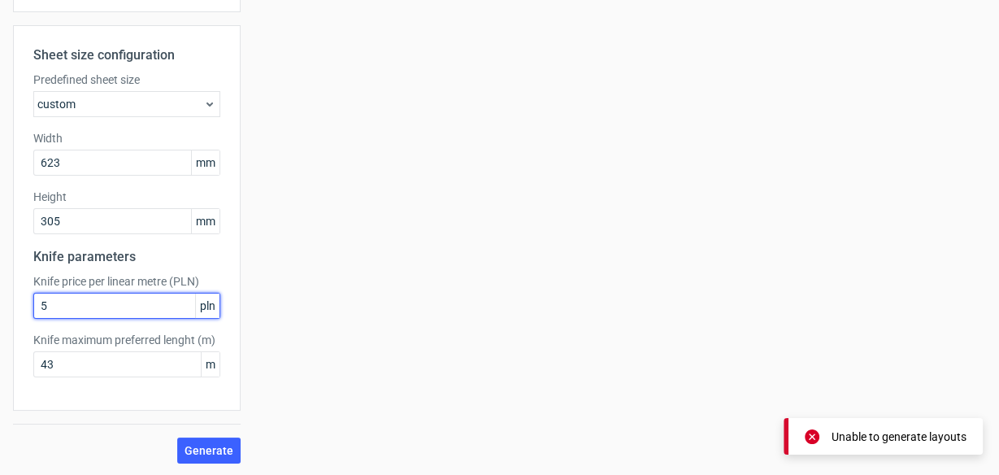
click at [177, 437] on button "Generate" at bounding box center [208, 450] width 63 height 26
drag, startPoint x: 56, startPoint y: 300, endPoint x: 0, endPoint y: 302, distance: 56.2
type input "100"
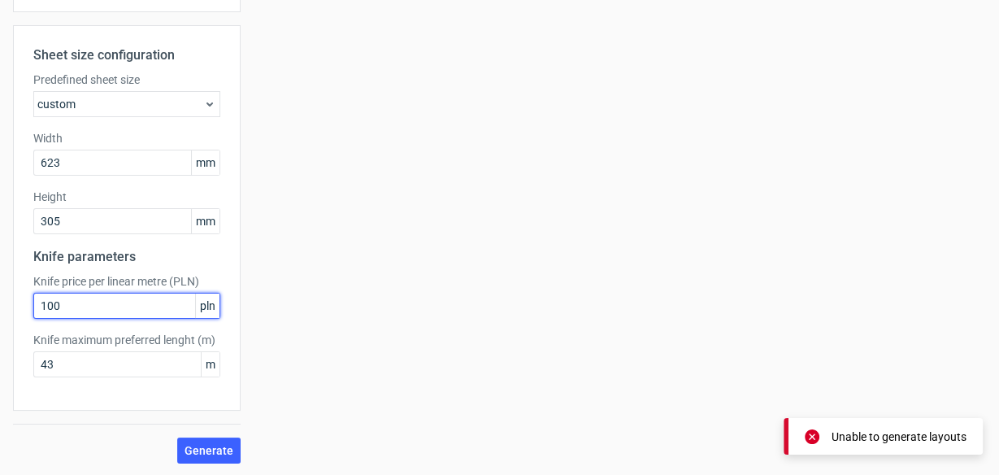
click at [177, 437] on button "Generate" at bounding box center [208, 450] width 63 height 26
drag, startPoint x: 72, startPoint y: 294, endPoint x: 0, endPoint y: 301, distance: 71.9
click at [177, 437] on button "Generate" at bounding box center [208, 450] width 63 height 26
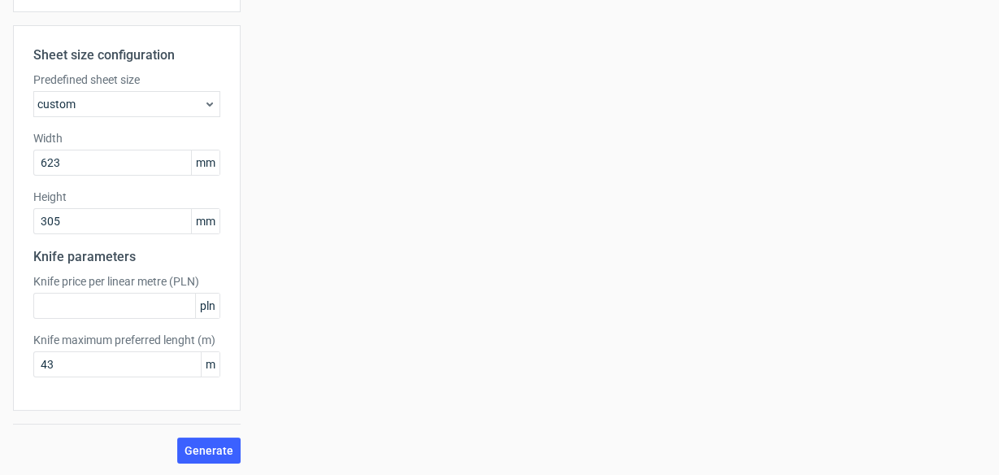
click at [195, 381] on div "Sheet size configuration Predefined sheet size custom Width 623 mm Height 305 m…" at bounding box center [127, 217] width 228 height 385
click at [211, 369] on span "m" at bounding box center [210, 364] width 19 height 24
click at [212, 361] on span "m" at bounding box center [210, 364] width 19 height 24
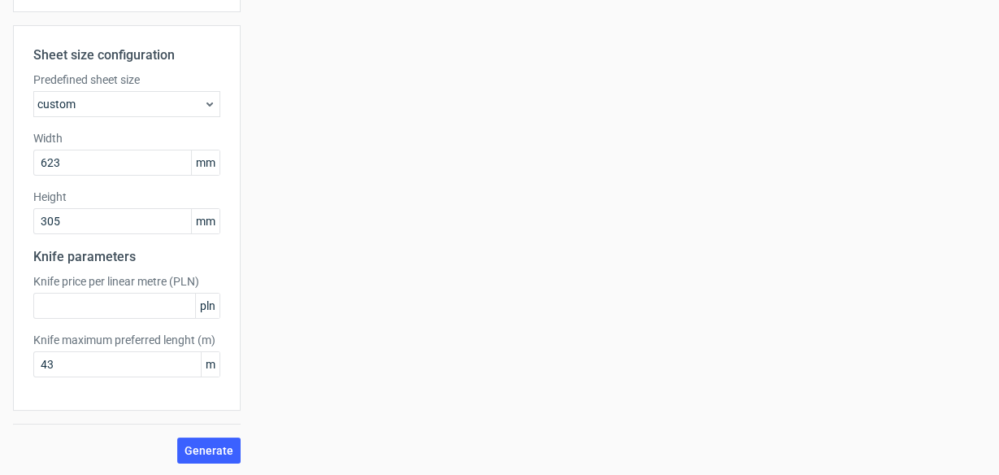
click at [212, 361] on span "m" at bounding box center [210, 364] width 19 height 24
drag, startPoint x: 213, startPoint y: 361, endPoint x: 204, endPoint y: 364, distance: 9.5
click at [204, 364] on span "m" at bounding box center [210, 364] width 19 height 24
click at [166, 362] on input "43" at bounding box center [126, 364] width 187 height 26
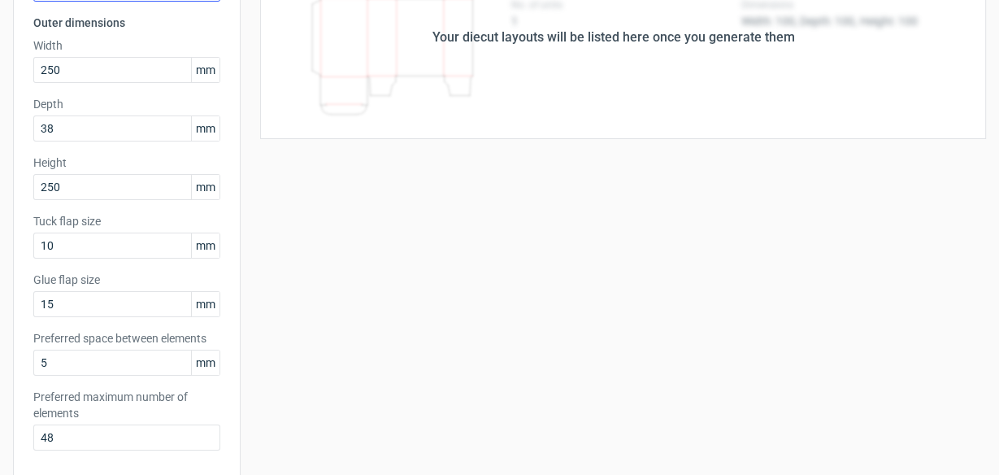
scroll to position [0, 0]
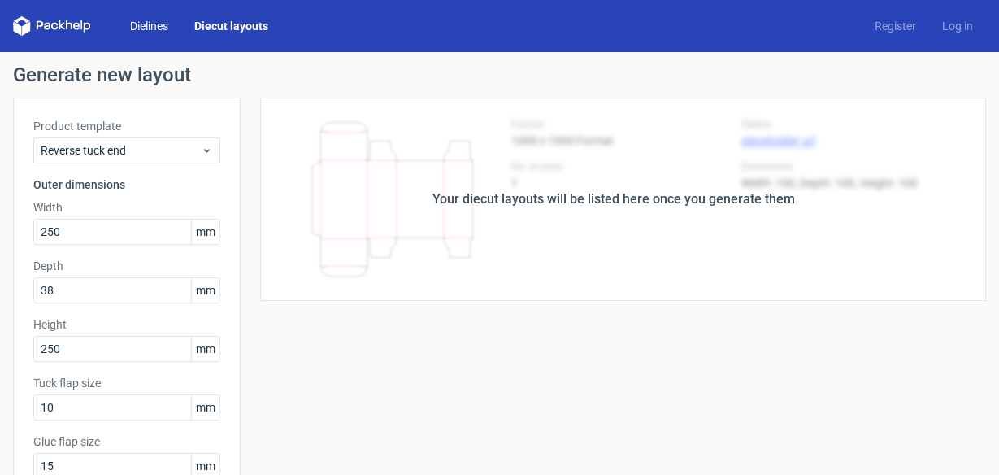
click at [167, 32] on link "Dielines" at bounding box center [149, 26] width 64 height 16
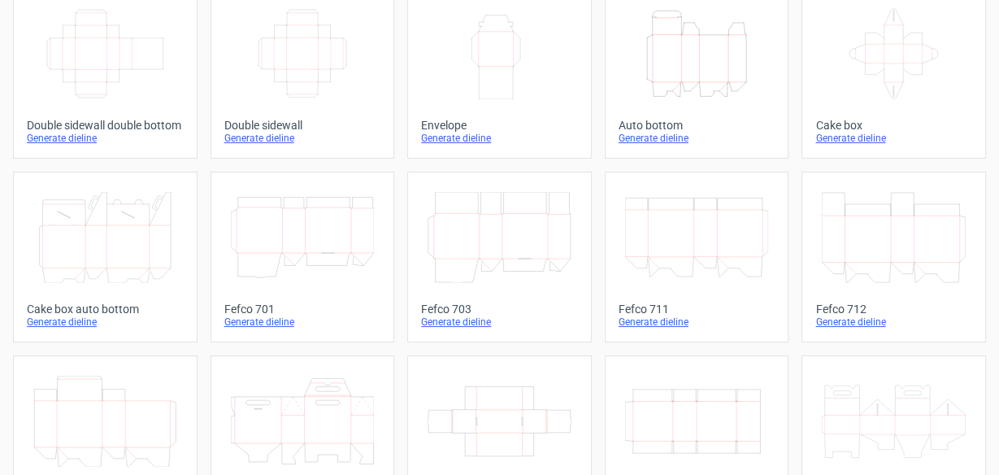
scroll to position [325, 0]
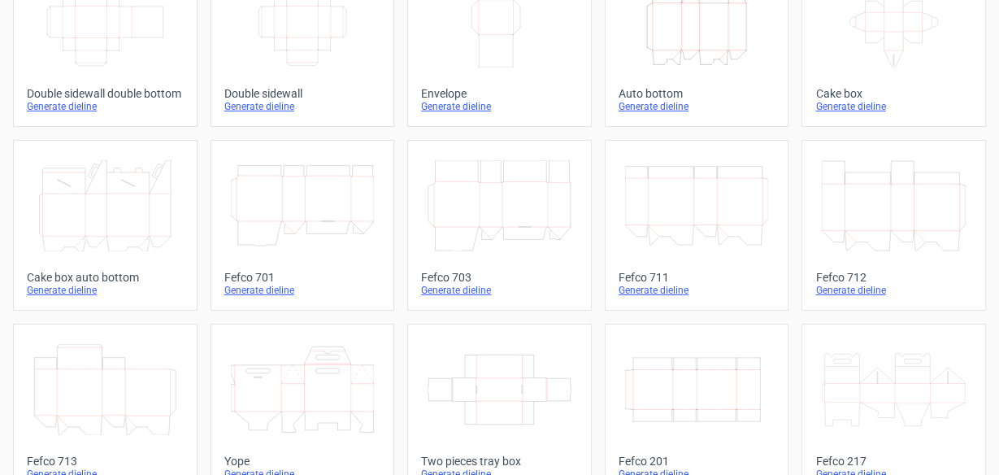
click at [140, 234] on icon at bounding box center [105, 205] width 144 height 91
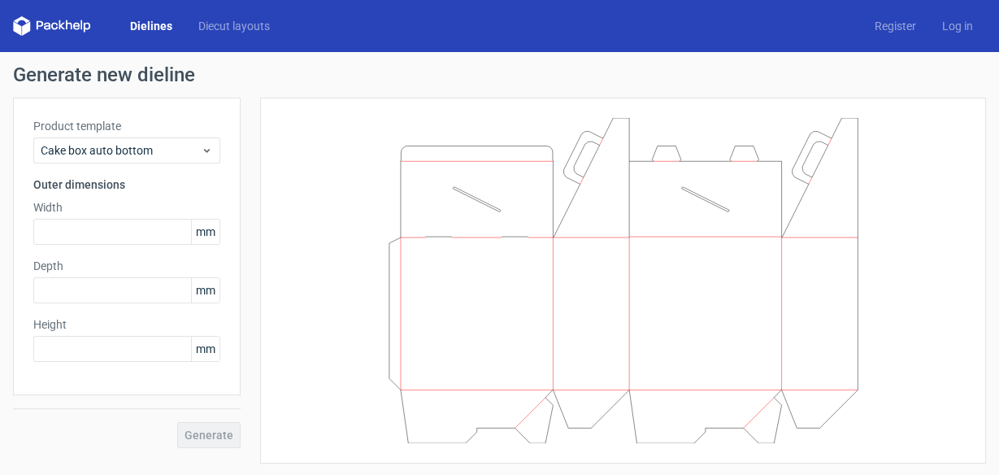
click at [433, 225] on icon at bounding box center [624, 280] width 488 height 325
click at [420, 244] on icon at bounding box center [624, 280] width 488 height 325
